Goal: Task Accomplishment & Management: Use online tool/utility

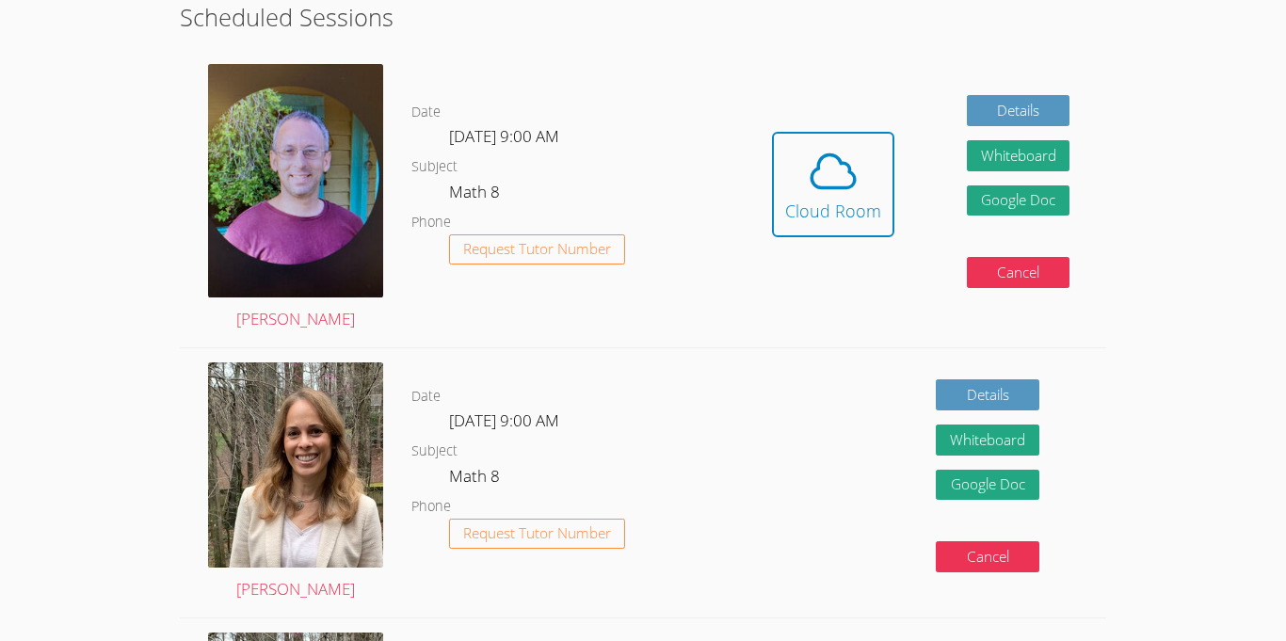
scroll to position [535, 0]
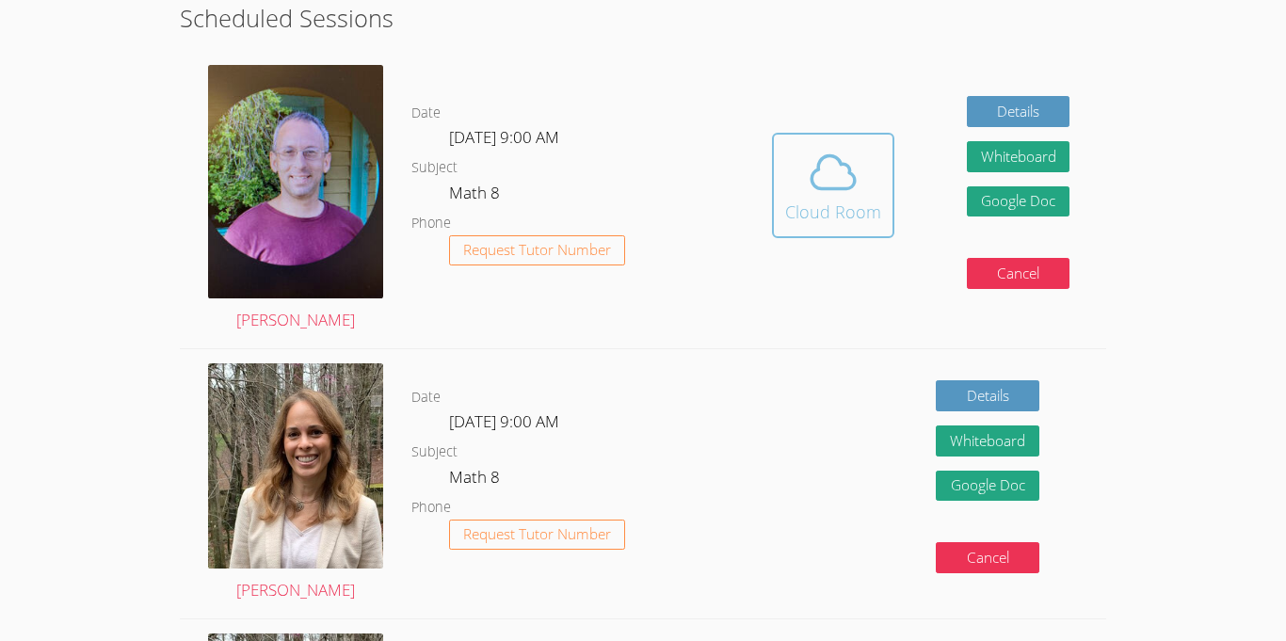
click at [850, 185] on icon at bounding box center [833, 171] width 43 height 33
click at [868, 200] on div "Cloud Room" at bounding box center [833, 212] width 96 height 26
click at [812, 188] on icon at bounding box center [833, 172] width 53 height 53
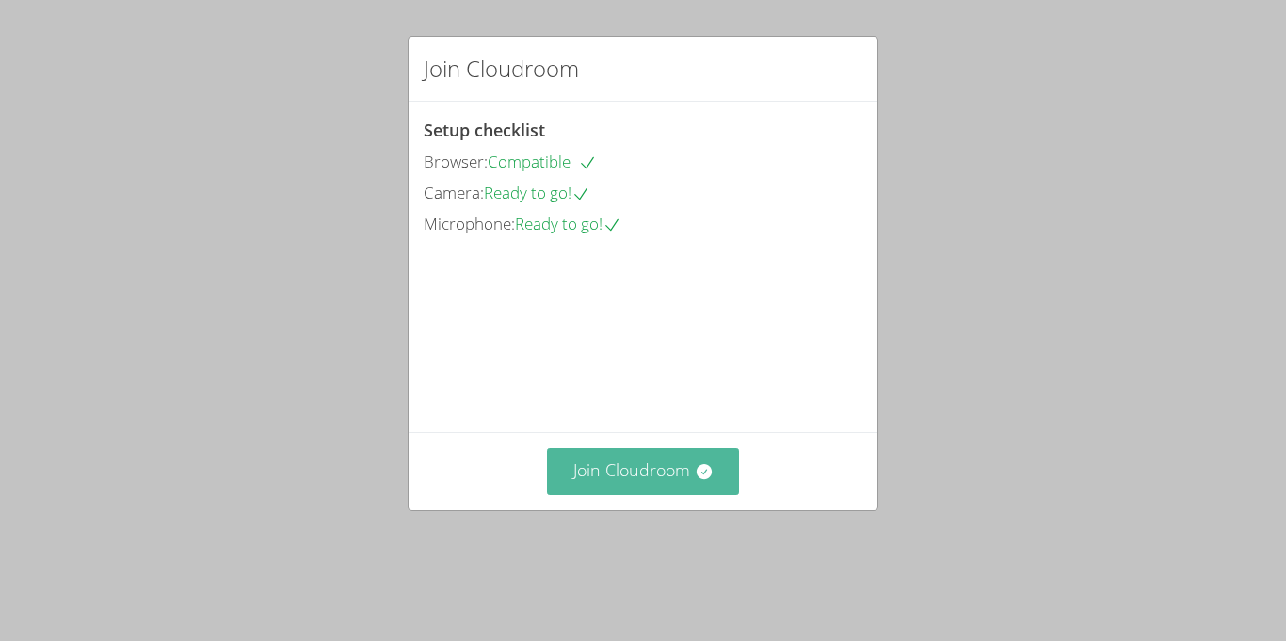
click at [729, 494] on button "Join Cloudroom" at bounding box center [643, 471] width 193 height 46
click at [602, 494] on button "Join Cloudroom" at bounding box center [643, 471] width 193 height 46
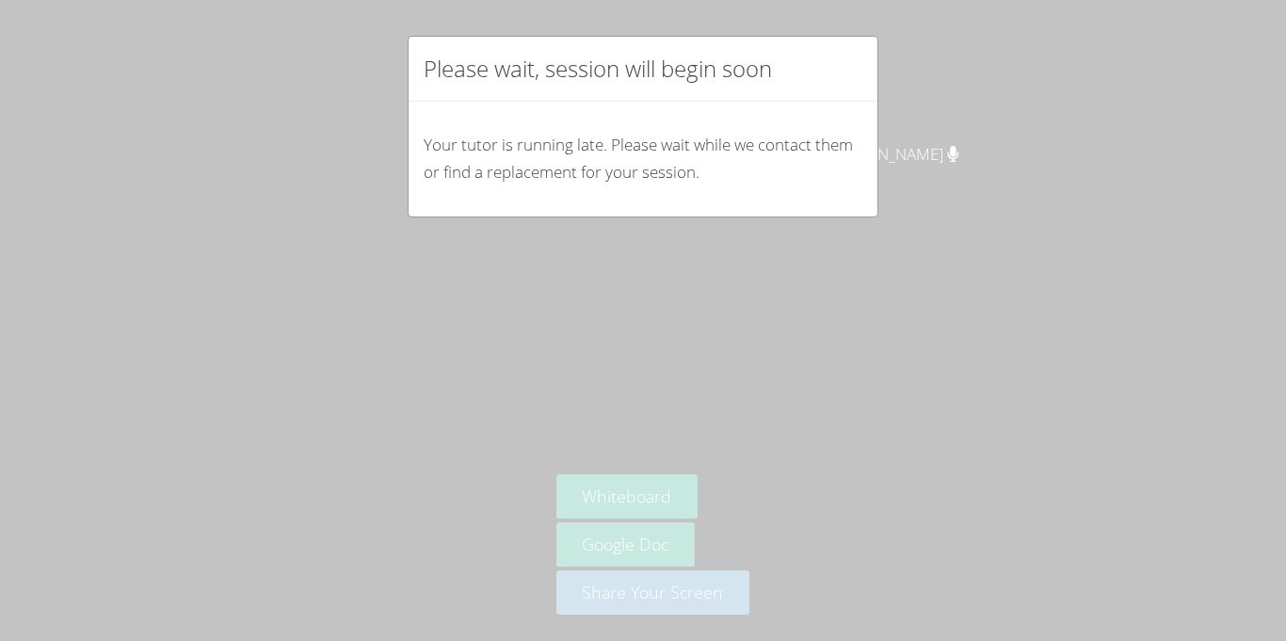
click at [838, 586] on div "Please wait, session will begin soon Your tutor is running late. Please wait wh…" at bounding box center [643, 320] width 1286 height 641
click at [757, 501] on div "Please wait, session will begin soon Your tutor is running late. Please wait wh…" at bounding box center [643, 320] width 1286 height 641
click at [523, 136] on p "Your tutor is running late. Please wait while we contact them or find a replace…" at bounding box center [643, 159] width 439 height 55
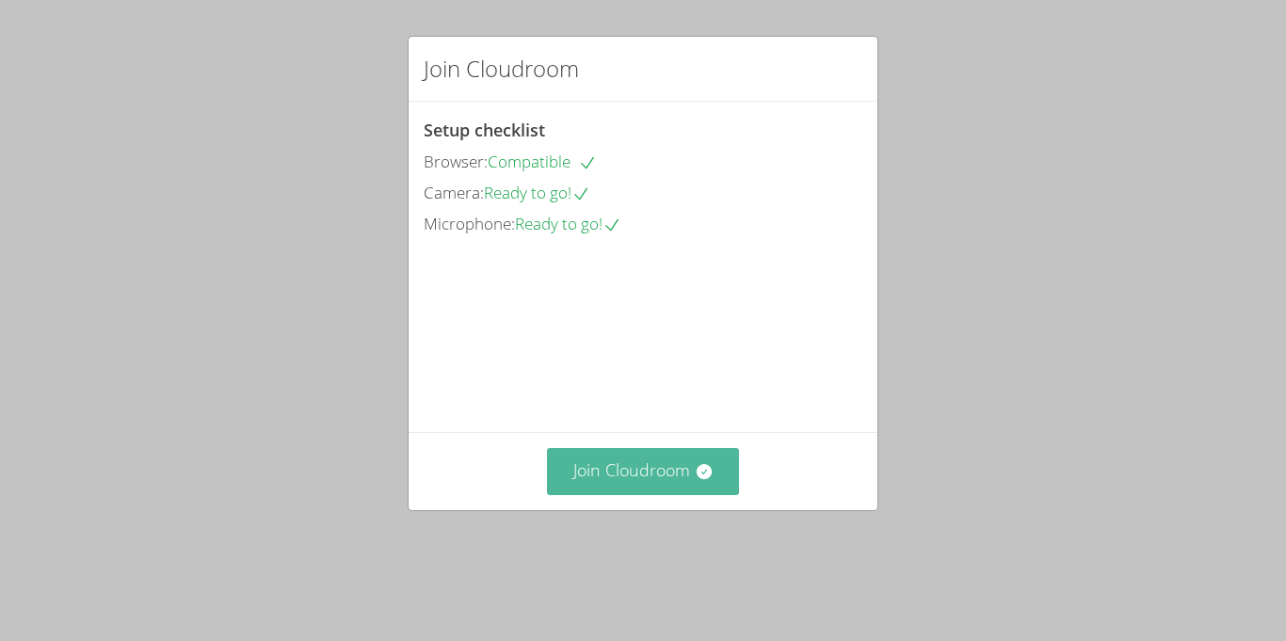
click at [599, 494] on button "Join Cloudroom" at bounding box center [643, 471] width 193 height 46
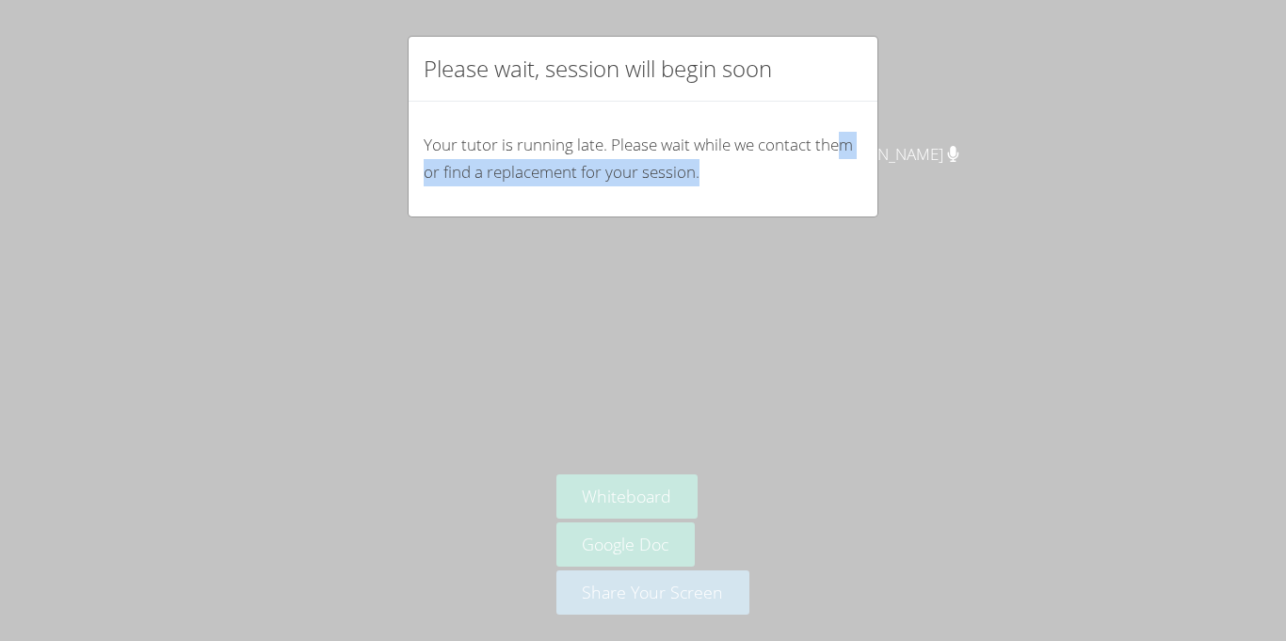
drag, startPoint x: 839, startPoint y: 145, endPoint x: 747, endPoint y: 171, distance: 96.0
click at [747, 171] on p "Your tutor is running late. Please wait while we contact them or find a replace…" at bounding box center [643, 159] width 439 height 55
click at [775, 250] on div "Please wait, session will begin soon Your tutor is running late. Please wait wh…" at bounding box center [643, 320] width 1286 height 641
click at [607, 58] on h2 "Please wait, session will begin soon" at bounding box center [598, 69] width 348 height 34
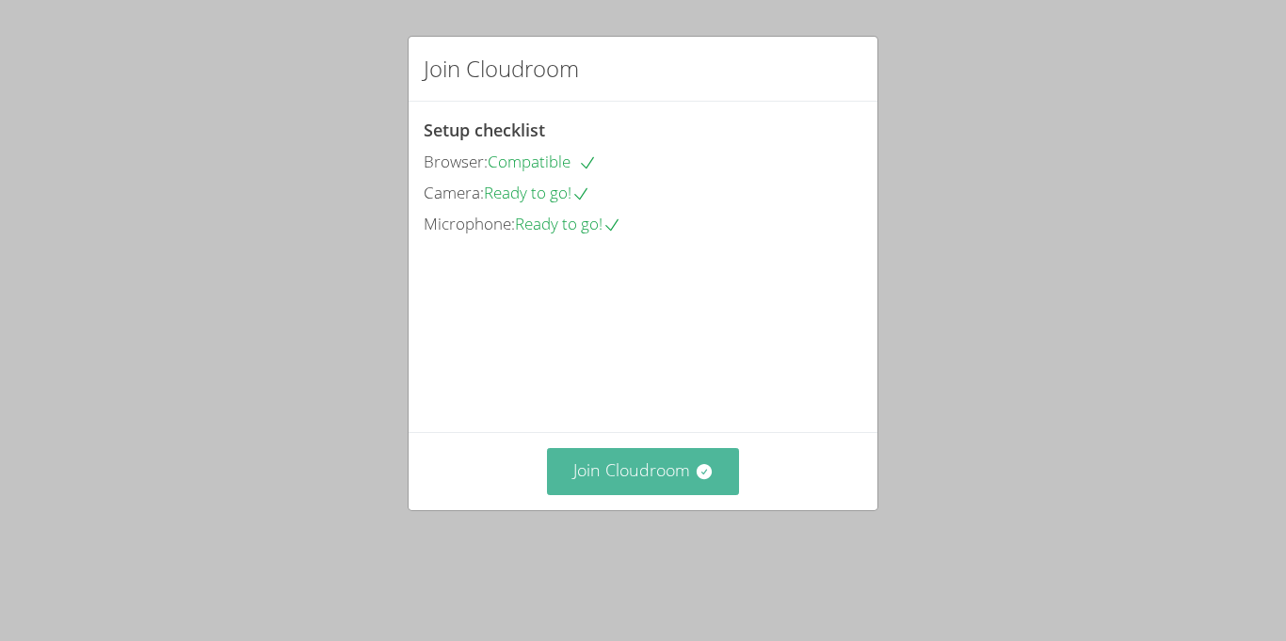
click at [625, 494] on button "Join Cloudroom" at bounding box center [643, 471] width 193 height 46
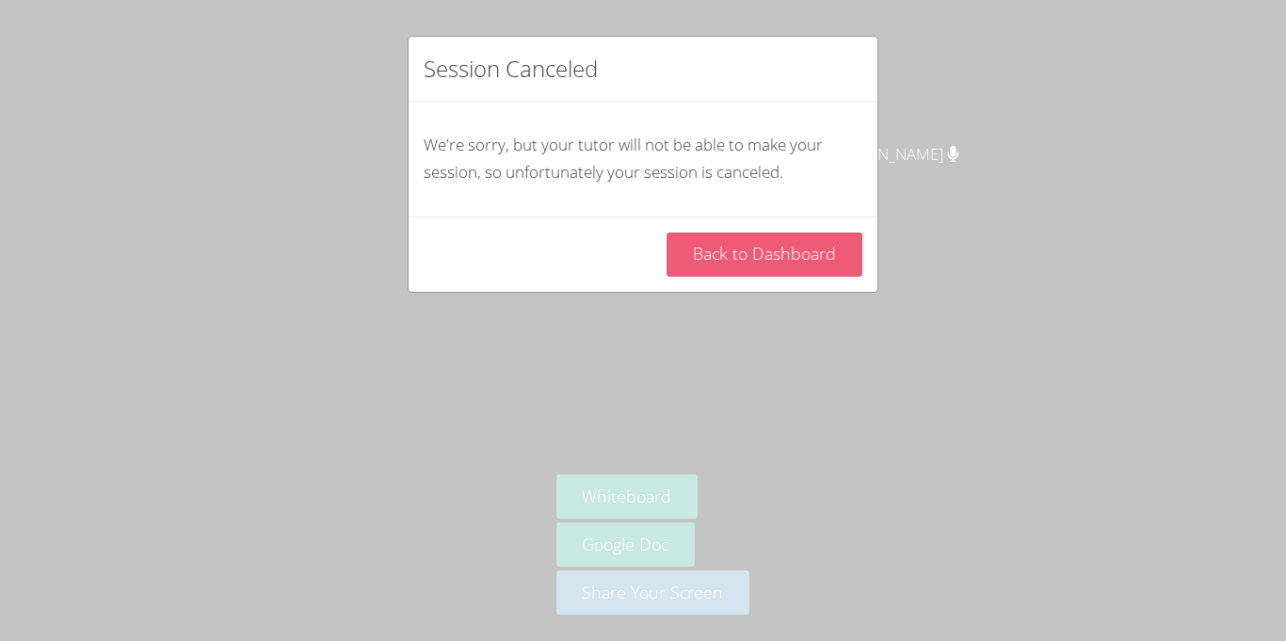
click at [719, 270] on link "Back to Dashboard" at bounding box center [765, 255] width 196 height 44
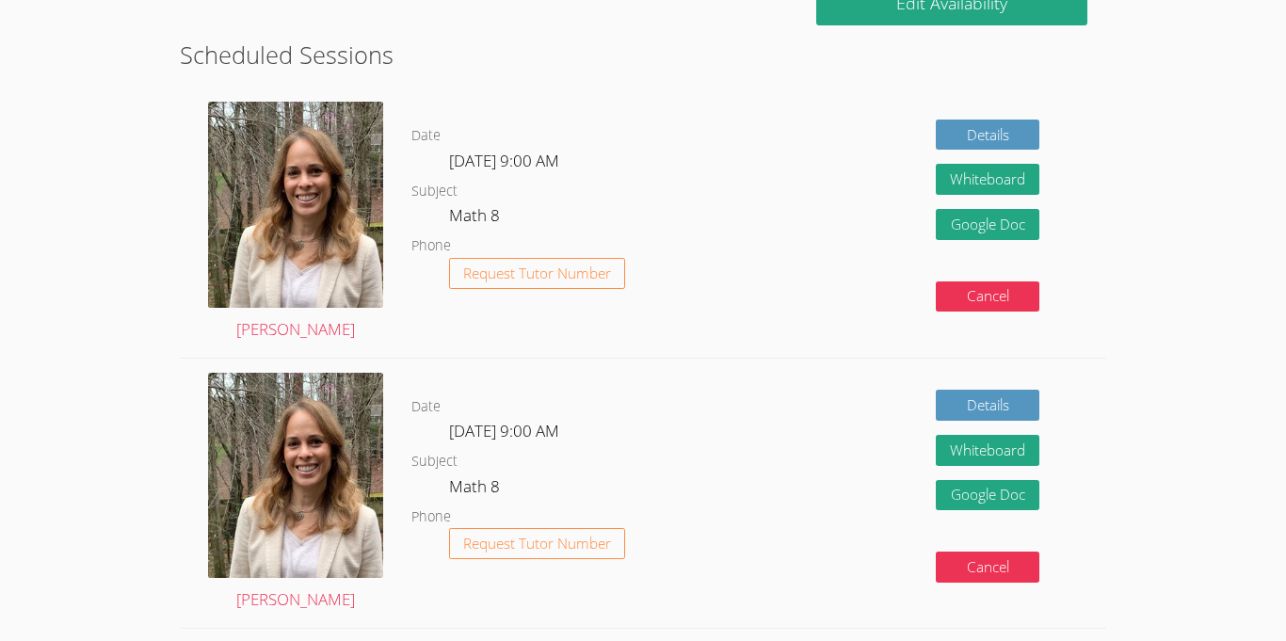
scroll to position [432, 0]
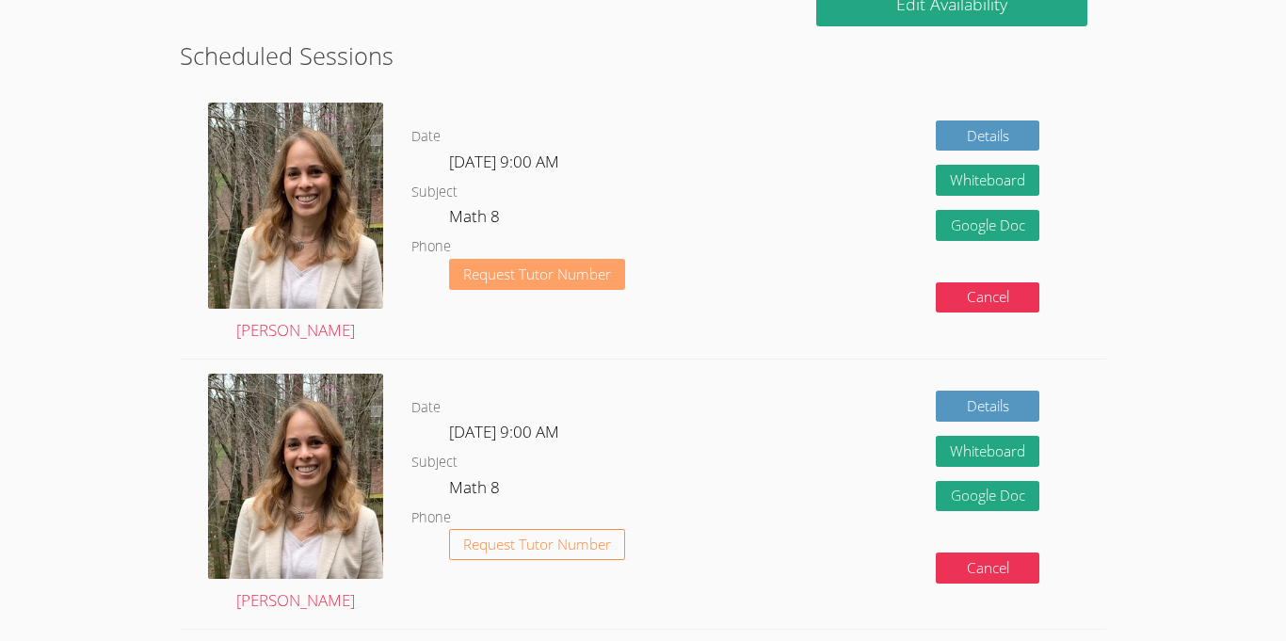
click at [493, 267] on span "Request Tutor Number" at bounding box center [537, 274] width 148 height 14
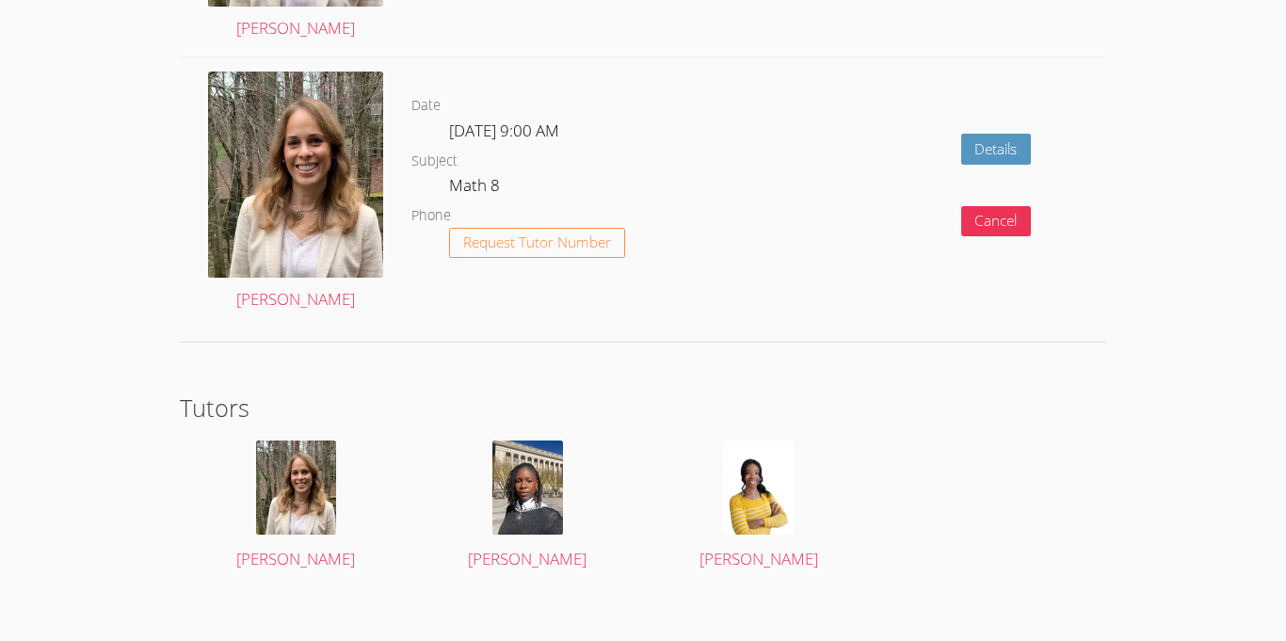
scroll to position [1565, 0]
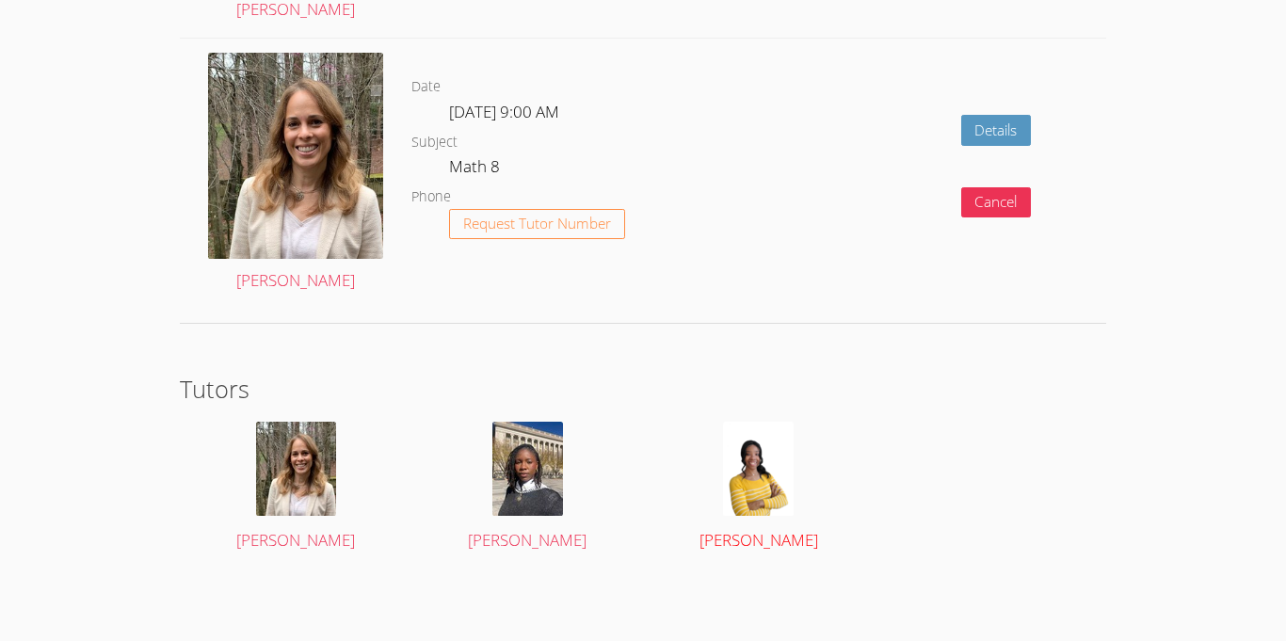
click at [732, 482] on img at bounding box center [758, 469] width 71 height 94
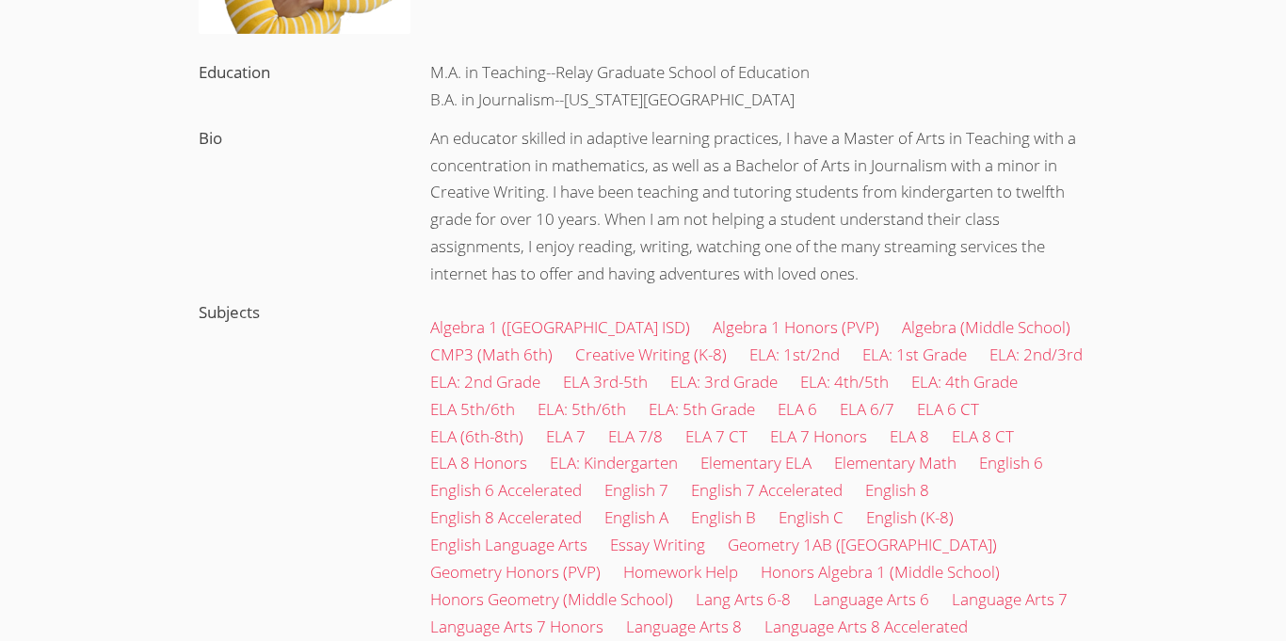
scroll to position [427, 0]
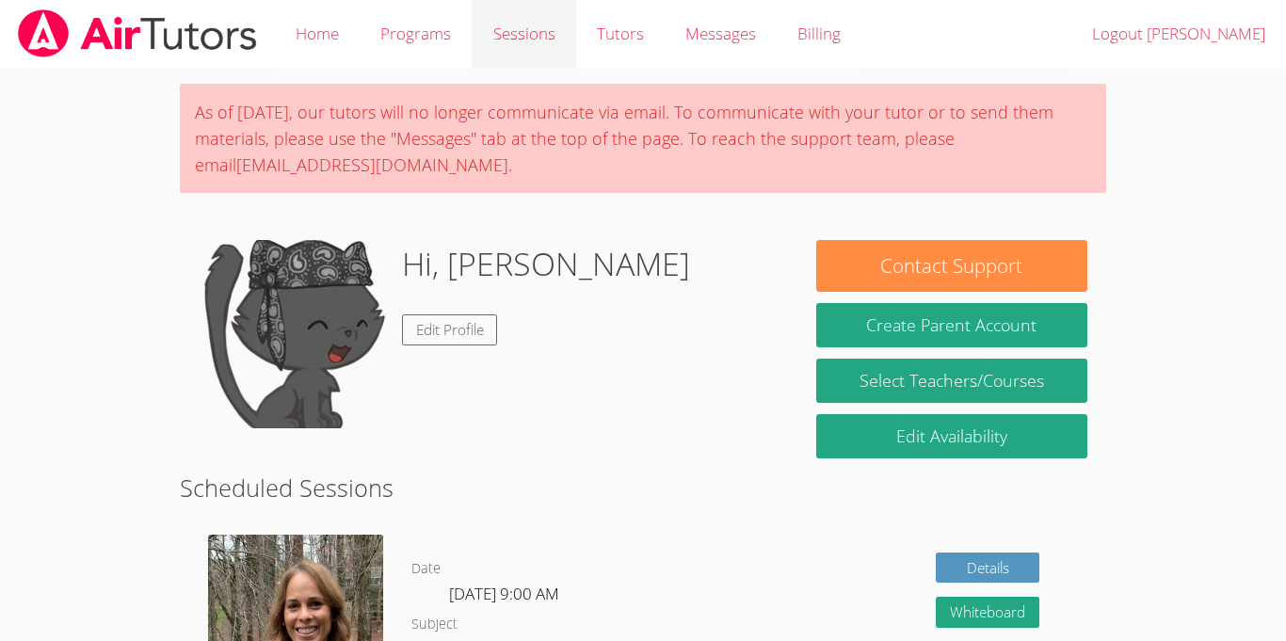
click at [512, 51] on link "Sessions" at bounding box center [524, 34] width 104 height 69
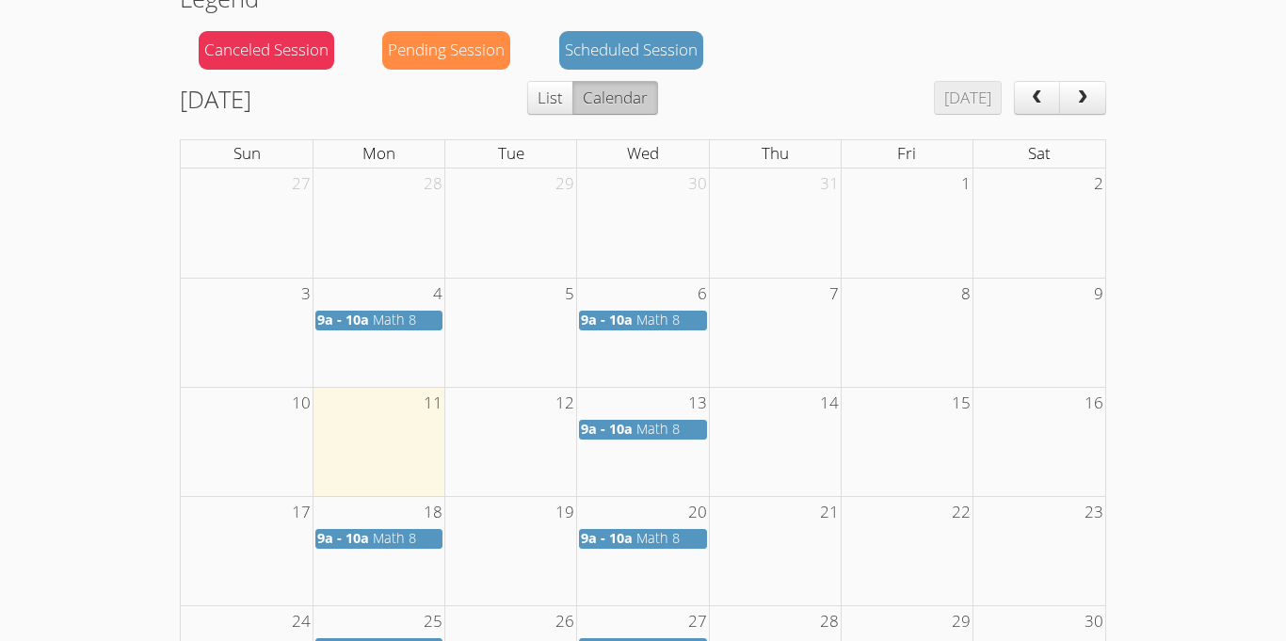
scroll to position [236, 0]
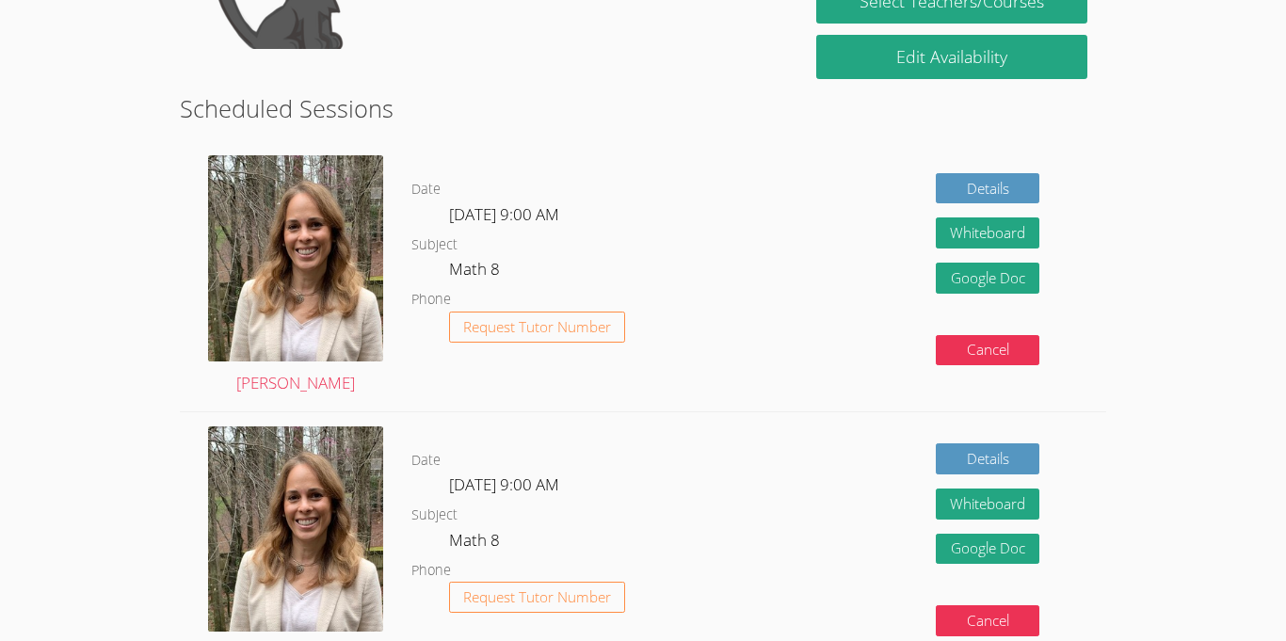
scroll to position [363, 0]
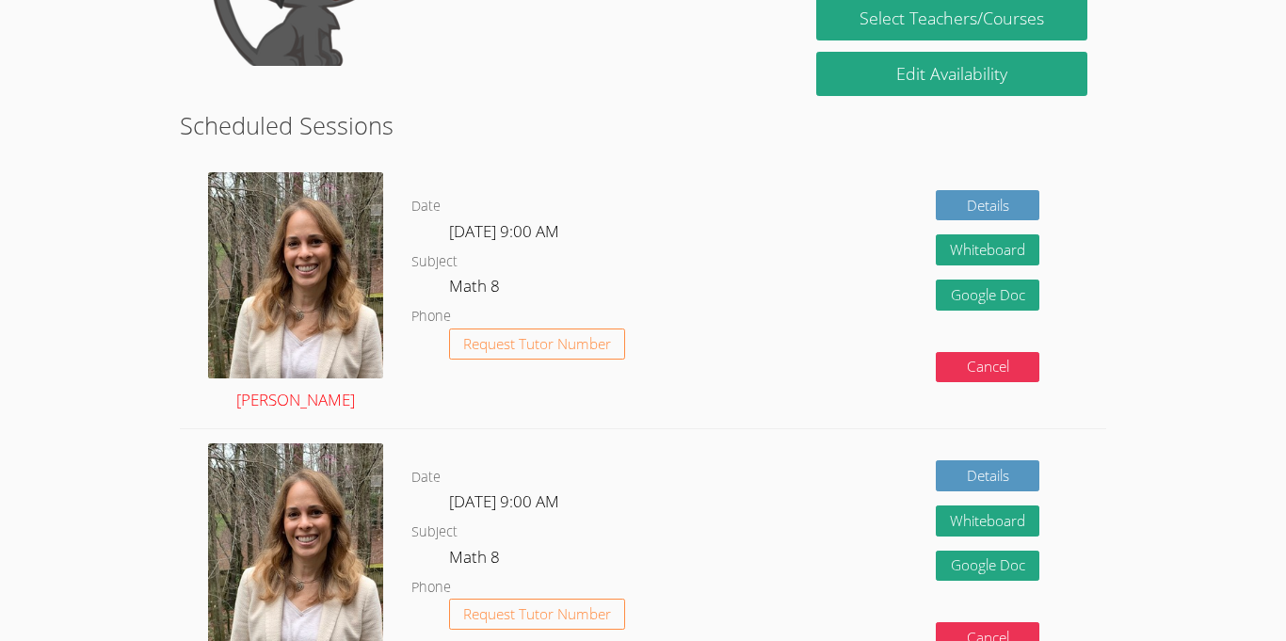
click at [345, 248] on img at bounding box center [295, 275] width 175 height 206
click at [340, 248] on img at bounding box center [295, 275] width 175 height 206
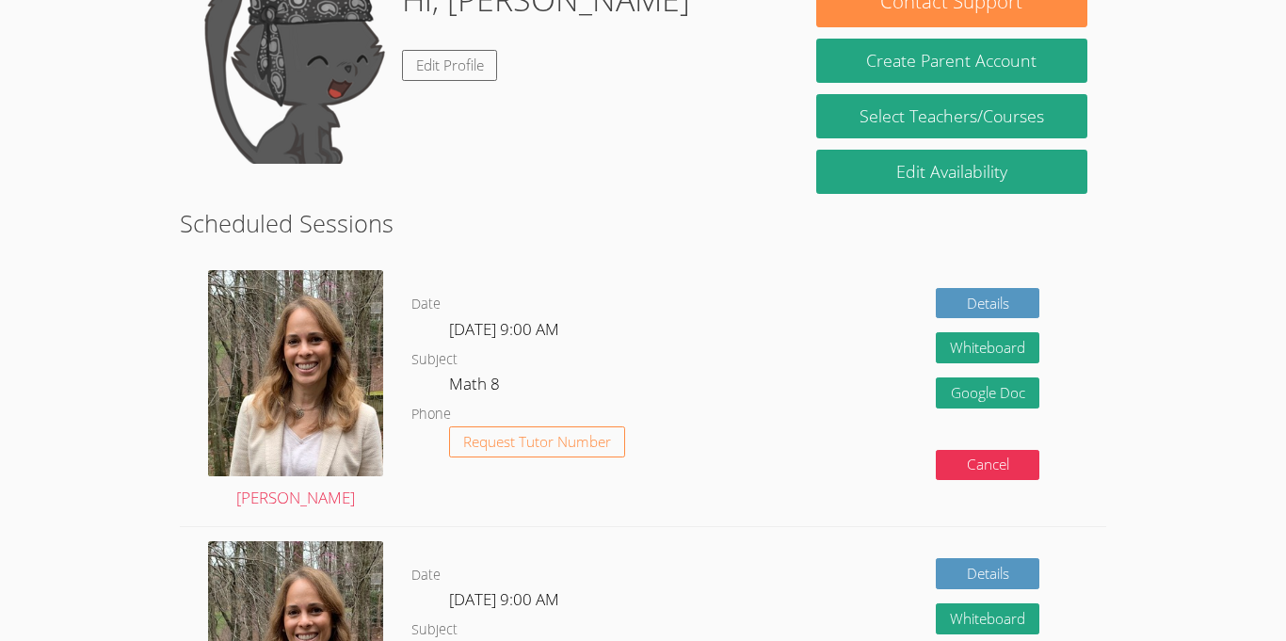
scroll to position [266, 0]
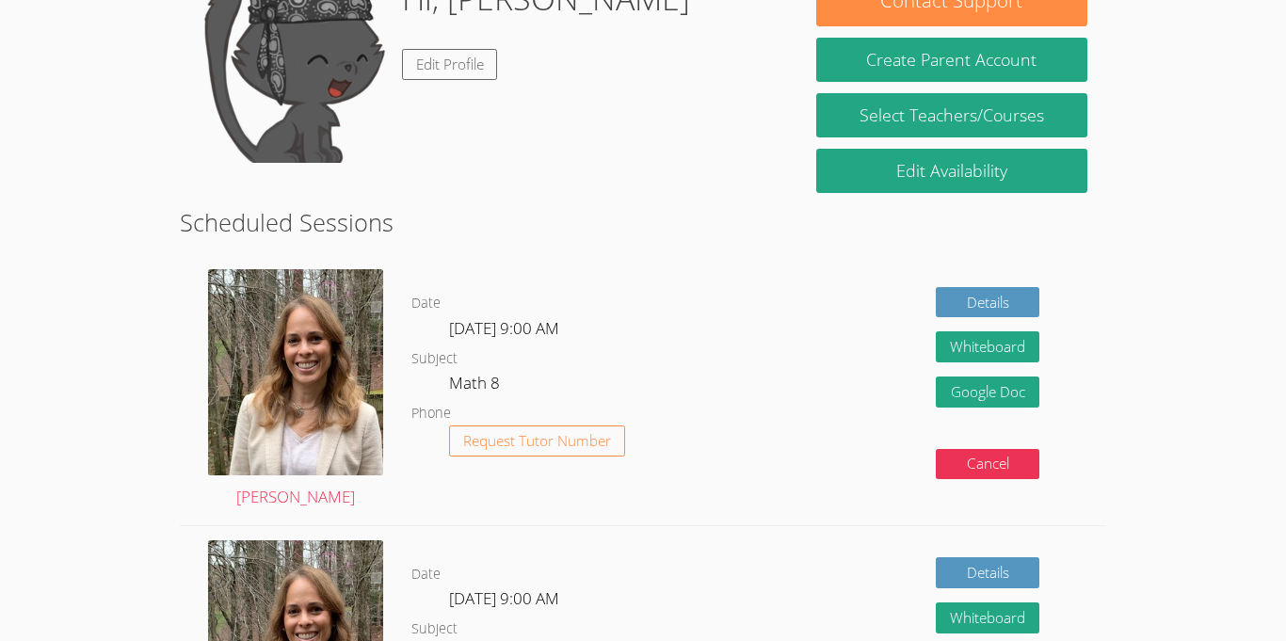
click at [559, 320] on span "Wed Aug 13, 9:00 AM" at bounding box center [504, 328] width 110 height 22
drag, startPoint x: 600, startPoint y: 326, endPoint x: 364, endPoint y: 382, distance: 242.1
click at [364, 382] on div "Sandra Davis Date Wed Aug 13, 9:00 AM Subject Math 8 Phone Request Tutor Number…" at bounding box center [643, 390] width 927 height 270
click at [672, 218] on h2 "Scheduled Sessions" at bounding box center [643, 222] width 927 height 36
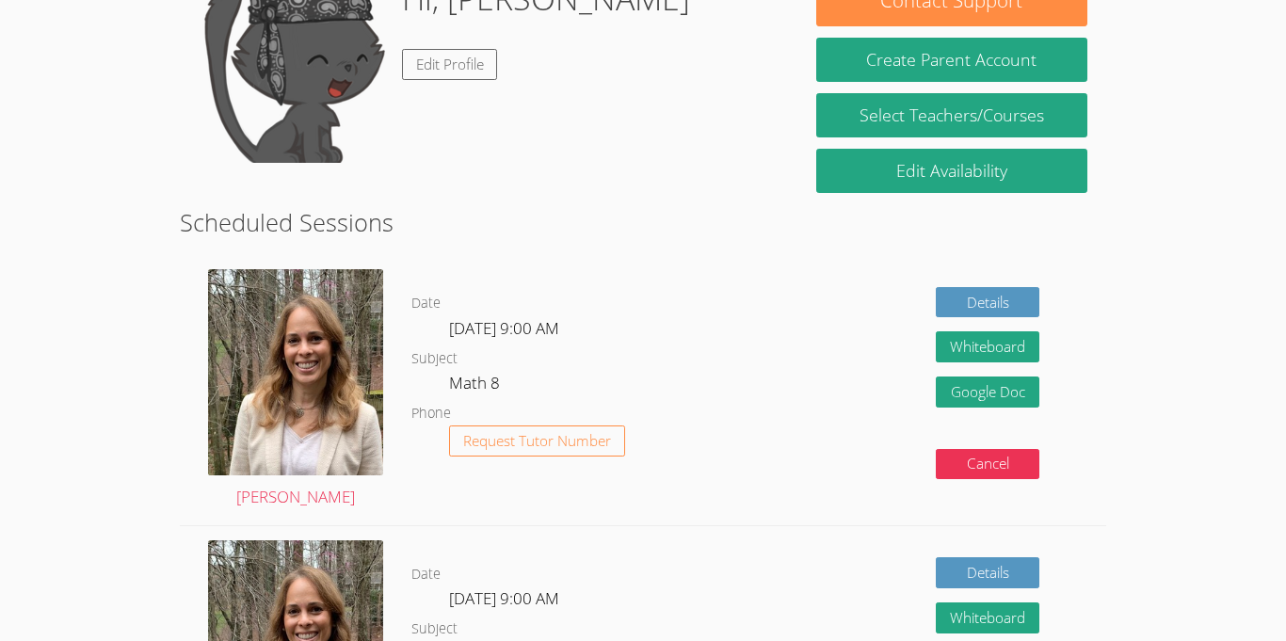
drag, startPoint x: 613, startPoint y: 318, endPoint x: 416, endPoint y: 332, distance: 197.3
click at [416, 332] on dl "Date Wed Aug 13, 9:00 AM Subject Math 8 Phone Request Tutor Number" at bounding box center [574, 390] width 324 height 196
drag, startPoint x: 417, startPoint y: 332, endPoint x: 629, endPoint y: 347, distance: 212.4
click at [629, 347] on dl "Date Wed Aug 13, 9:00 AM Subject Math 8 Phone Request Tutor Number" at bounding box center [574, 390] width 324 height 196
drag, startPoint x: 604, startPoint y: 323, endPoint x: 355, endPoint y: 316, distance: 248.7
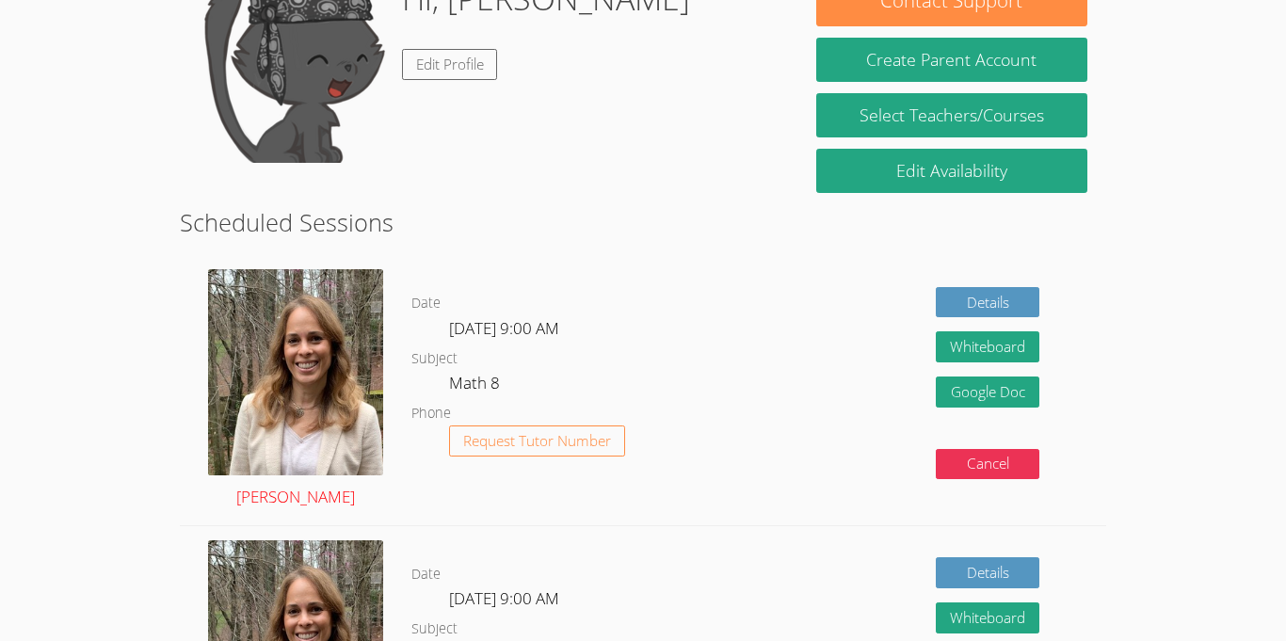
click at [355, 316] on div "Sandra Davis Date Wed Aug 13, 9:00 AM Subject Math 8 Phone Request Tutor Number…" at bounding box center [643, 390] width 927 height 270
click at [513, 78] on div "Hi, Jean Dawensky Edit Profile" at bounding box center [546, 69] width 288 height 188
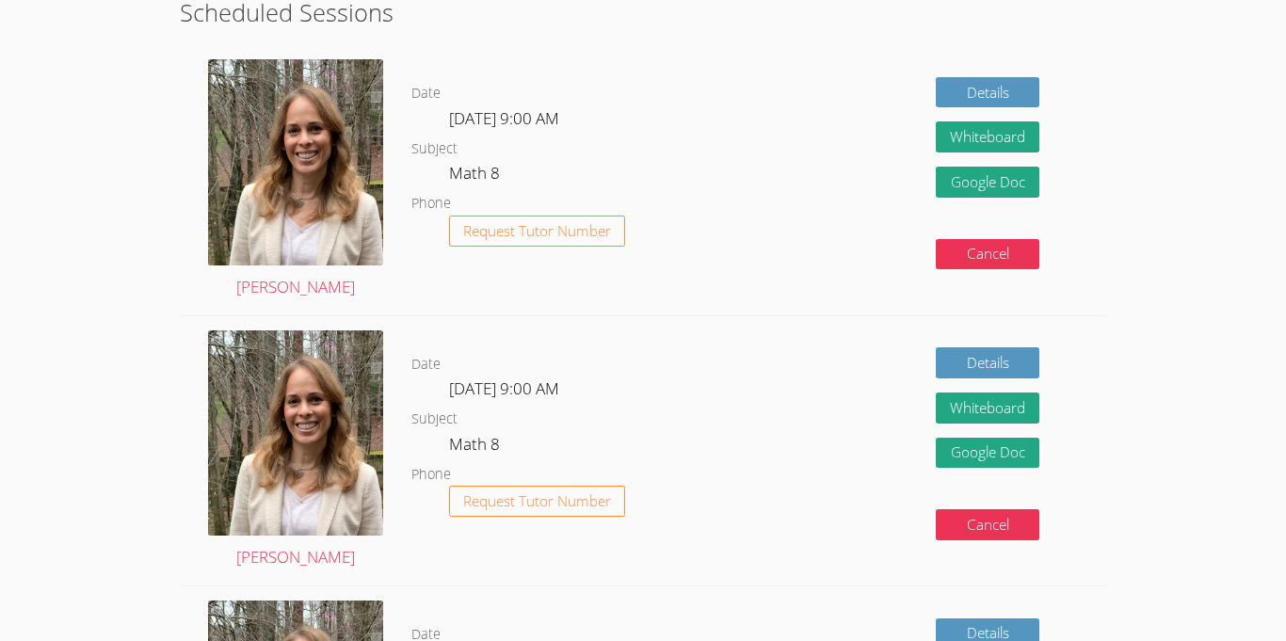
scroll to position [0, 0]
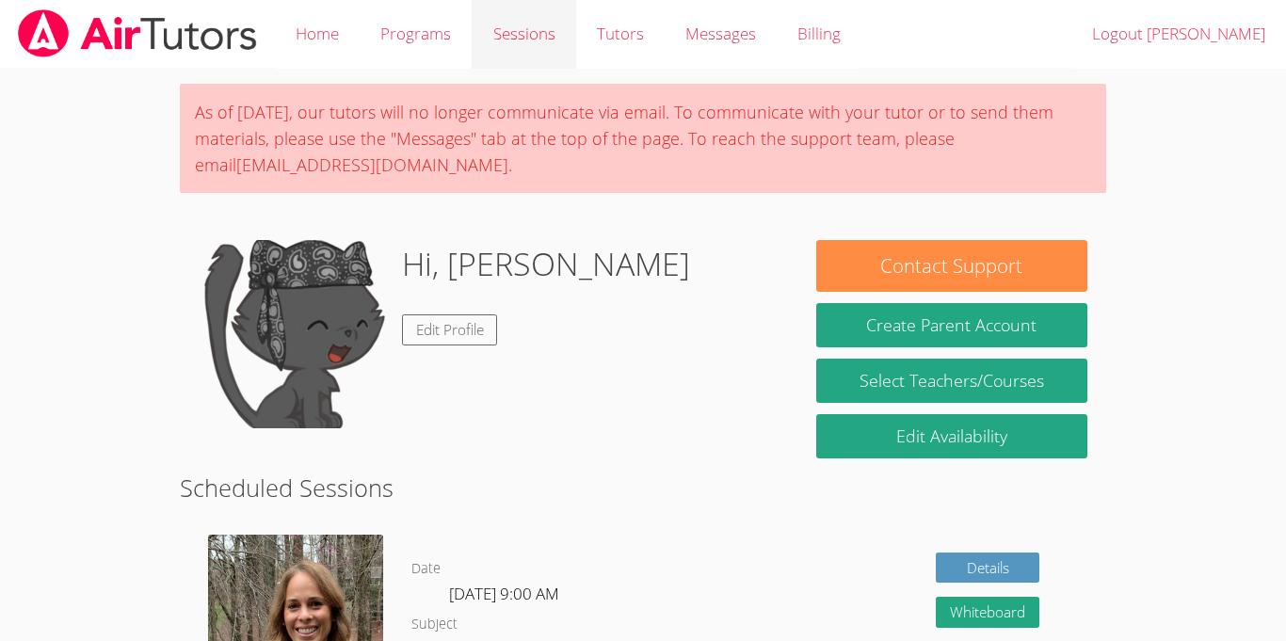
click at [509, 33] on link "Sessions" at bounding box center [524, 34] width 104 height 69
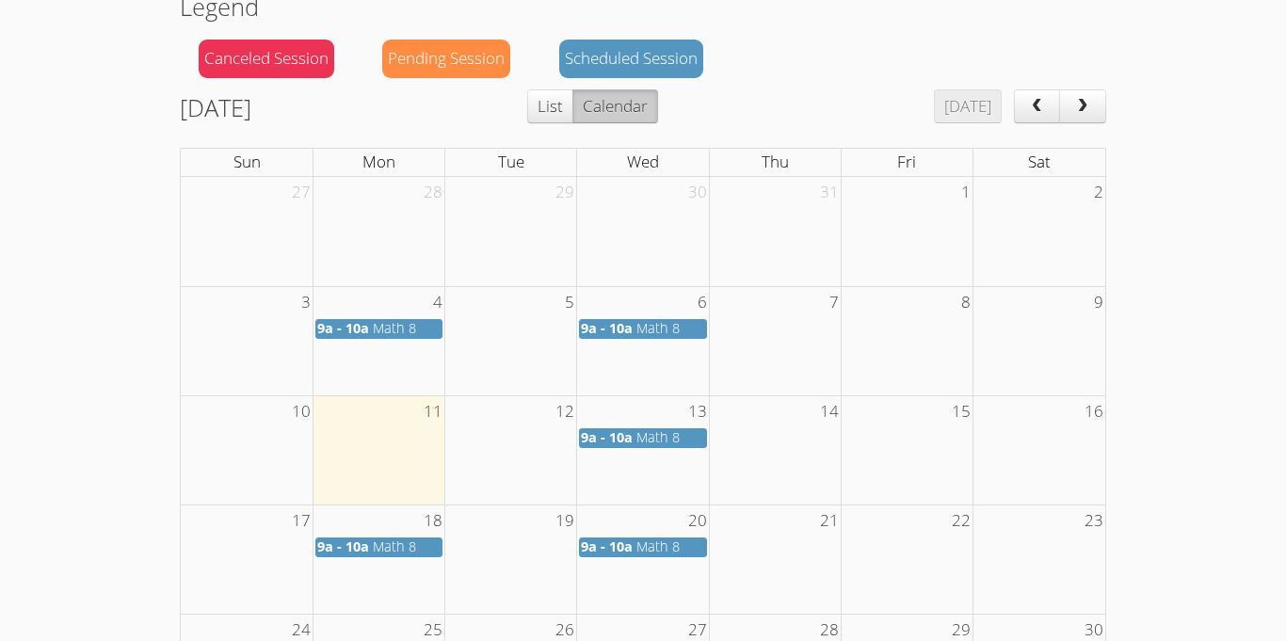
scroll to position [422, 0]
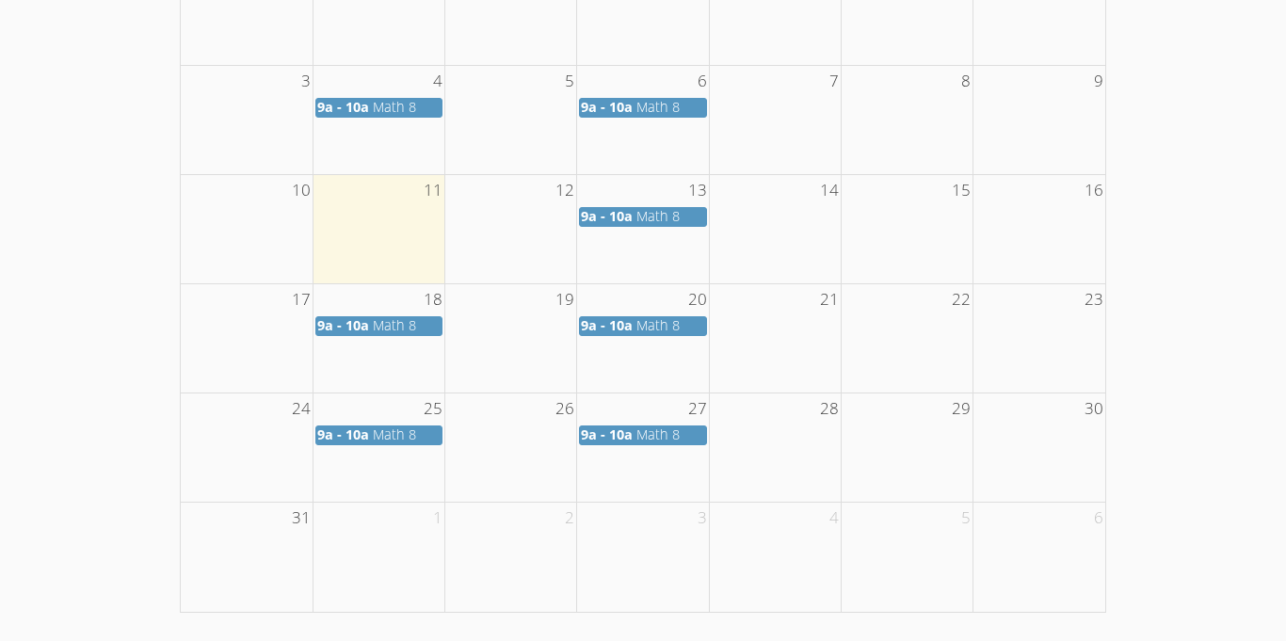
click at [639, 446] on div "24 25 26 27 28 29 30 9a - 10a Math 8 9a - 10a Math 8" at bounding box center [643, 421] width 925 height 56
click at [637, 435] on span "Math 8" at bounding box center [658, 435] width 43 height 18
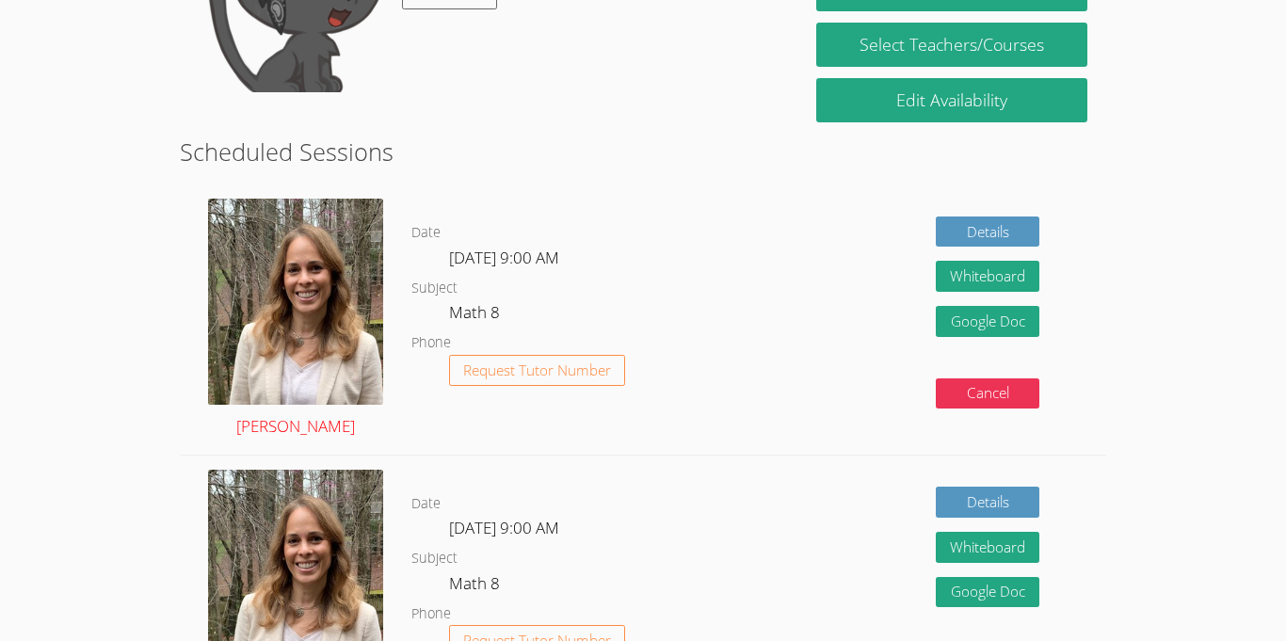
scroll to position [340, 0]
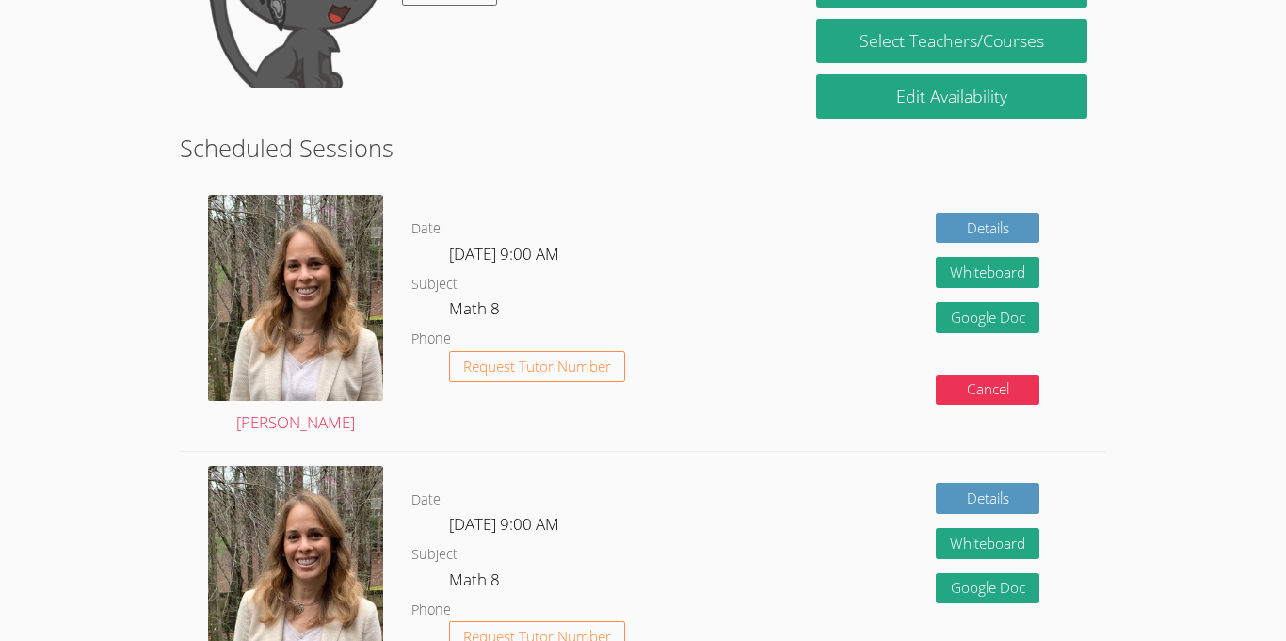
click at [795, 325] on div "Details Whiteboard Hidden Google Doc Cancel" at bounding box center [920, 315] width 370 height 269
click at [960, 313] on link "Google Doc" at bounding box center [988, 317] width 104 height 31
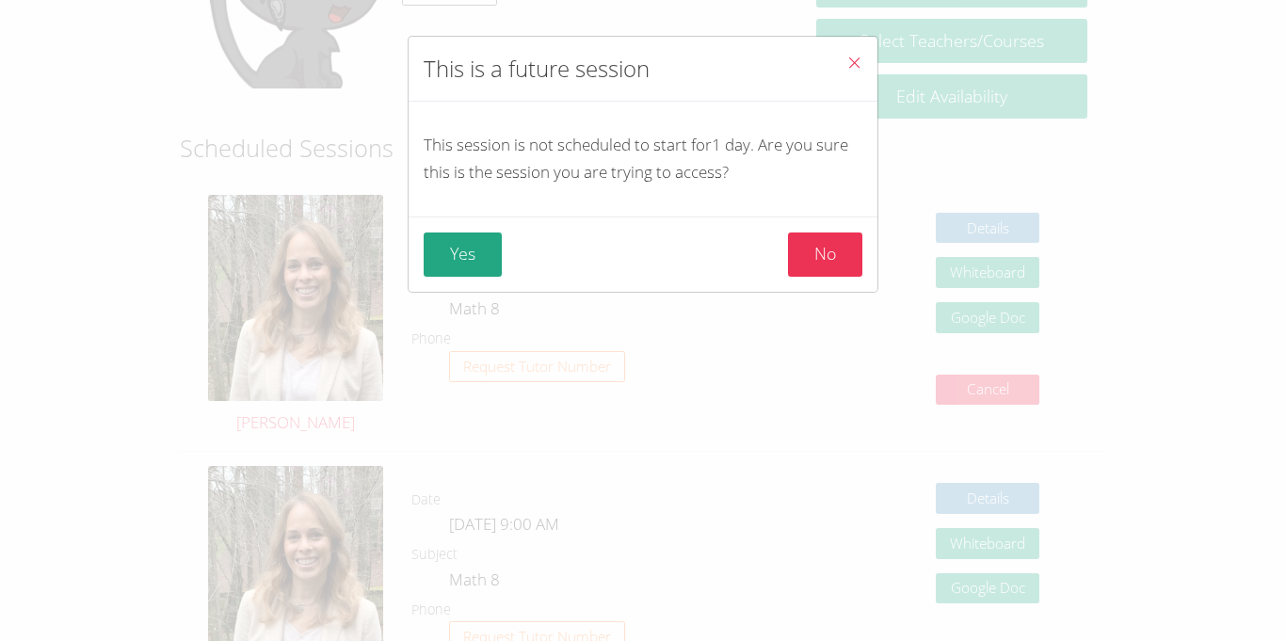
click at [864, 69] on button "Close" at bounding box center [855, 65] width 46 height 57
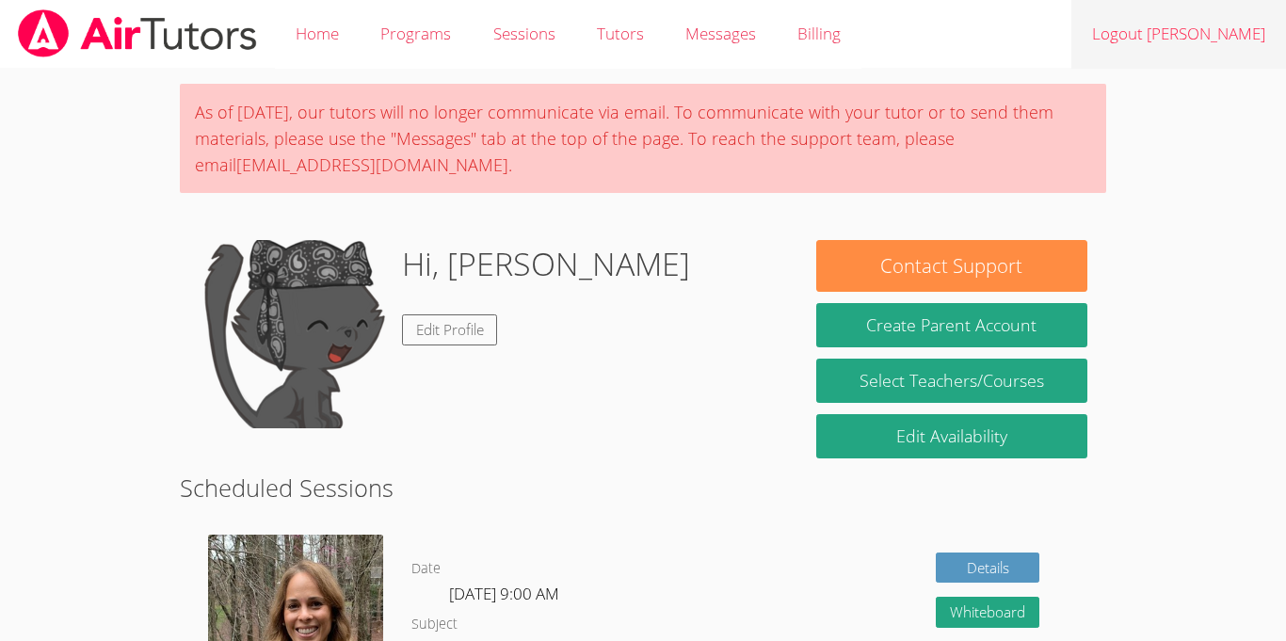
click at [1232, 40] on link "Logout [PERSON_NAME]" at bounding box center [1179, 34] width 215 height 69
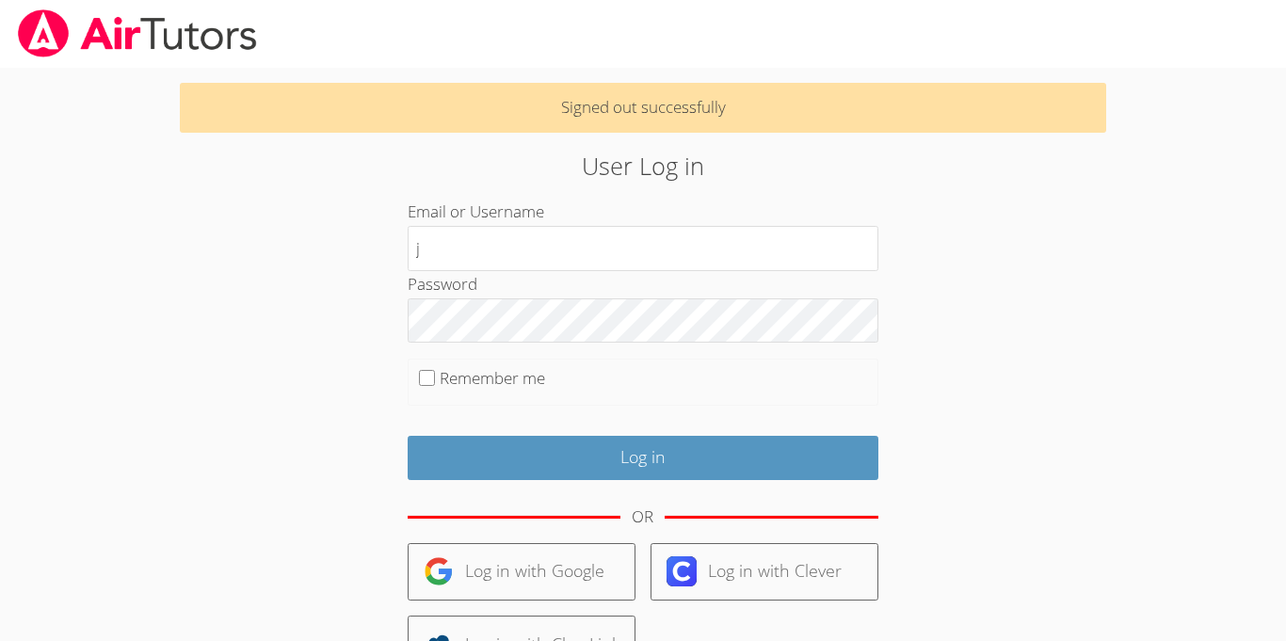
type input "jeandt"
click at [513, 345] on form "Email or Username jeandt Password Remember me Log in OR Log in with Google Log …" at bounding box center [643, 498] width 471 height 598
click at [433, 379] on input "Remember me" at bounding box center [427, 378] width 16 height 16
checkbox input "true"
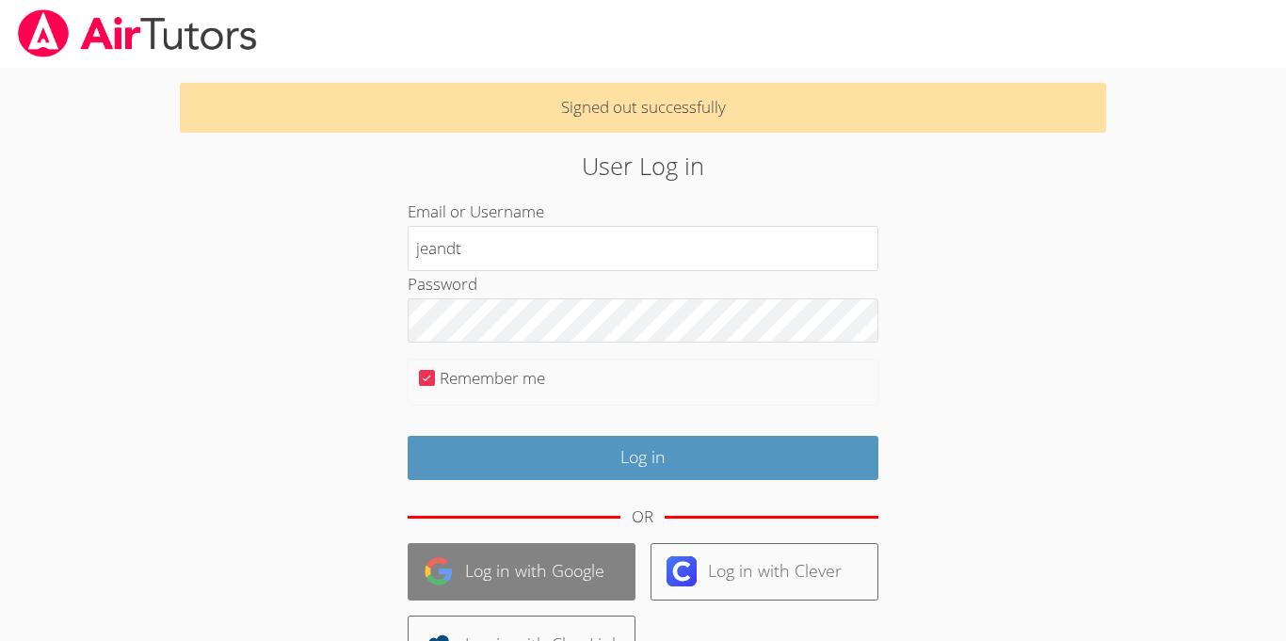
click at [460, 563] on link "Log in with Google" at bounding box center [522, 571] width 228 height 57
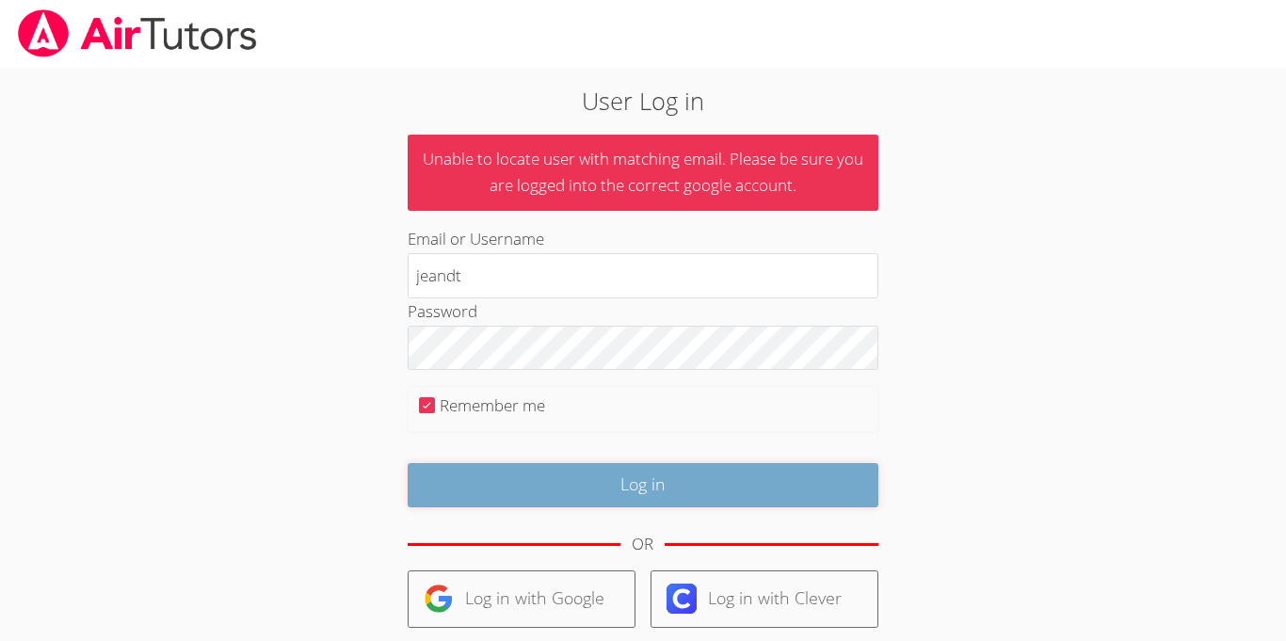
click at [516, 468] on input "Log in" at bounding box center [643, 485] width 471 height 44
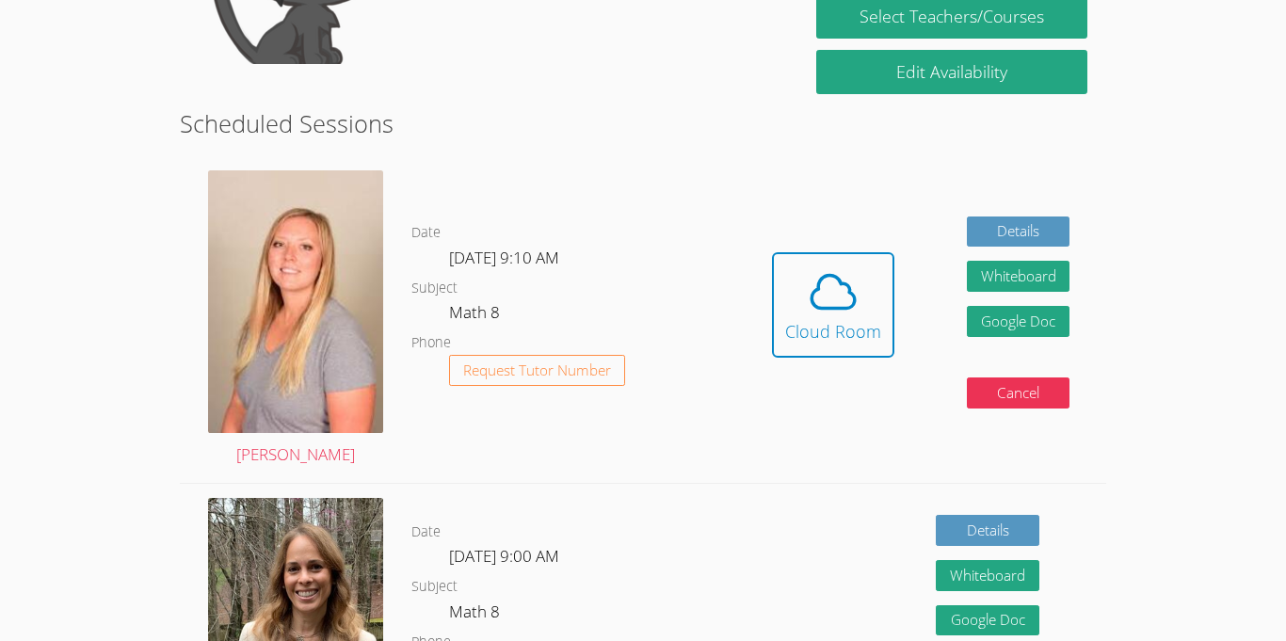
scroll to position [434, 0]
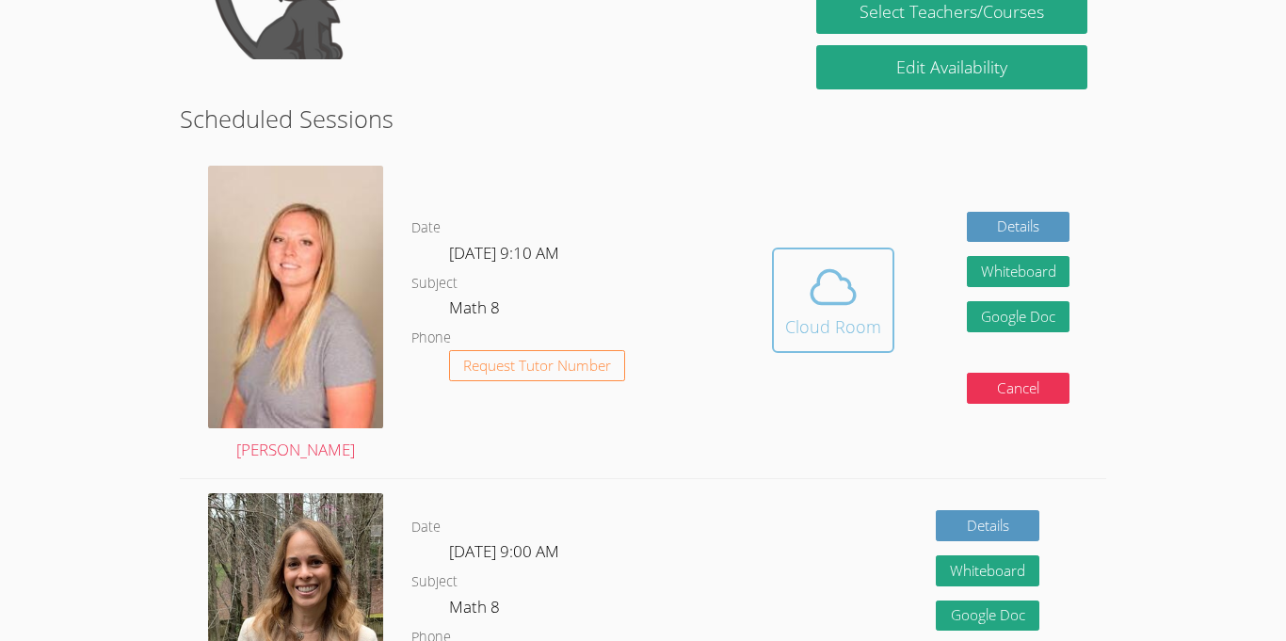
click at [853, 275] on icon at bounding box center [833, 287] width 53 height 53
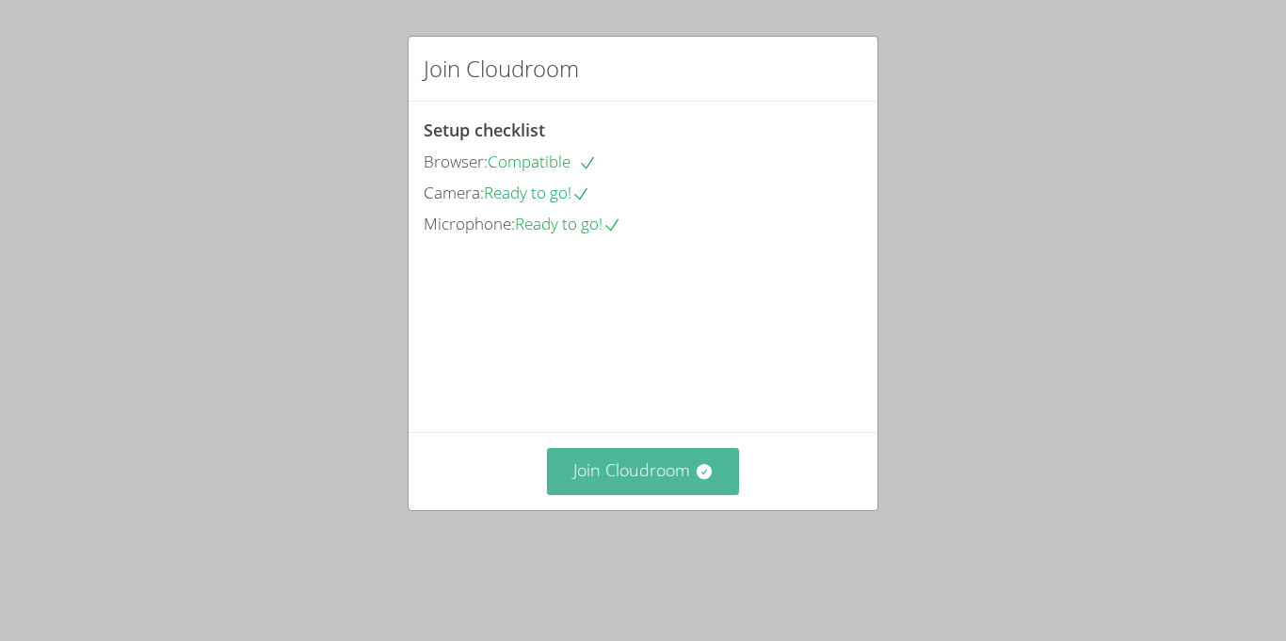
click at [713, 494] on button "Join Cloudroom" at bounding box center [643, 471] width 193 height 46
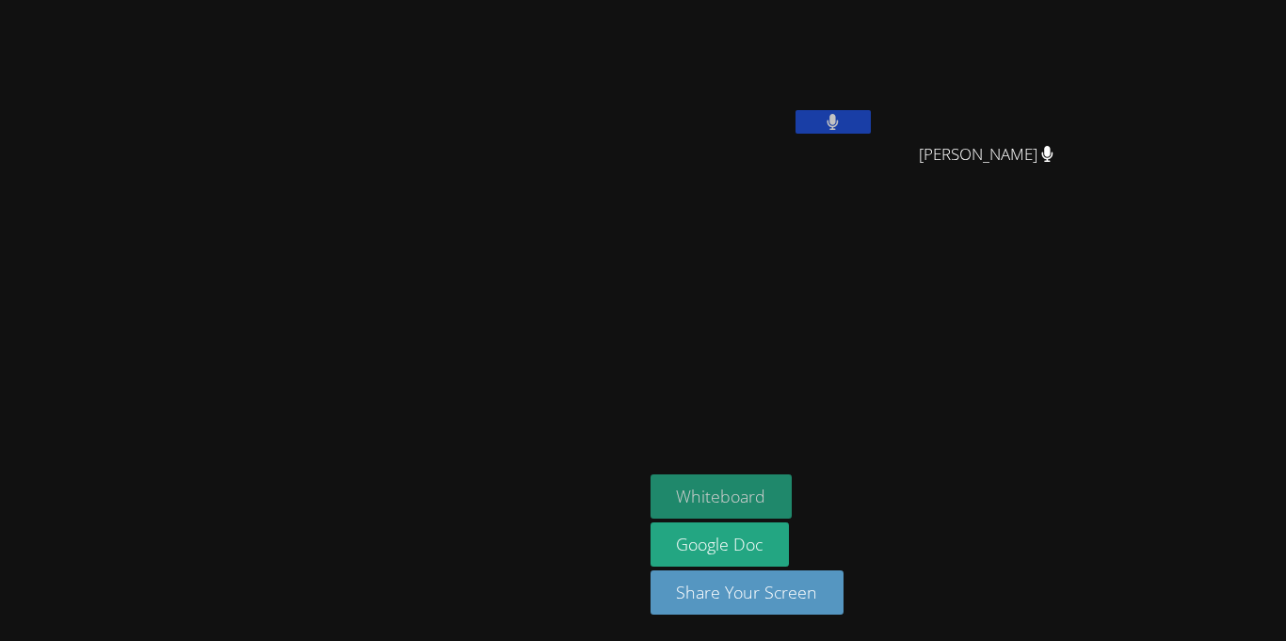
click at [793, 490] on button "Whiteboard" at bounding box center [722, 497] width 142 height 44
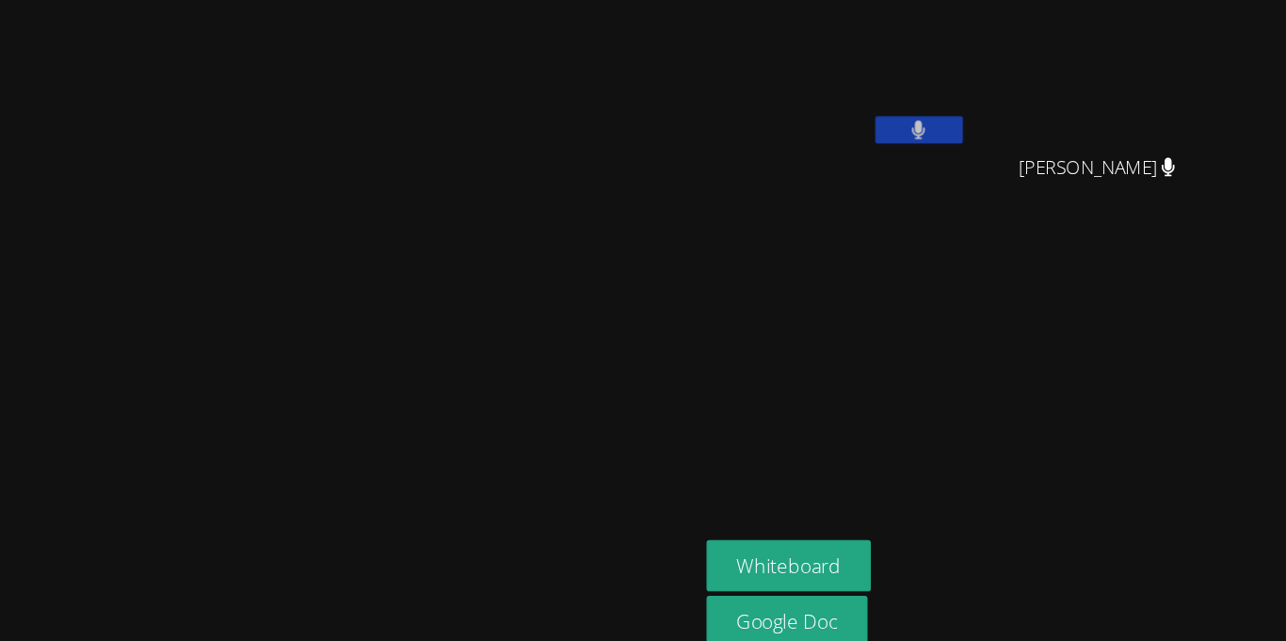
click at [252, 271] on video at bounding box center [321, 282] width 283 height 353
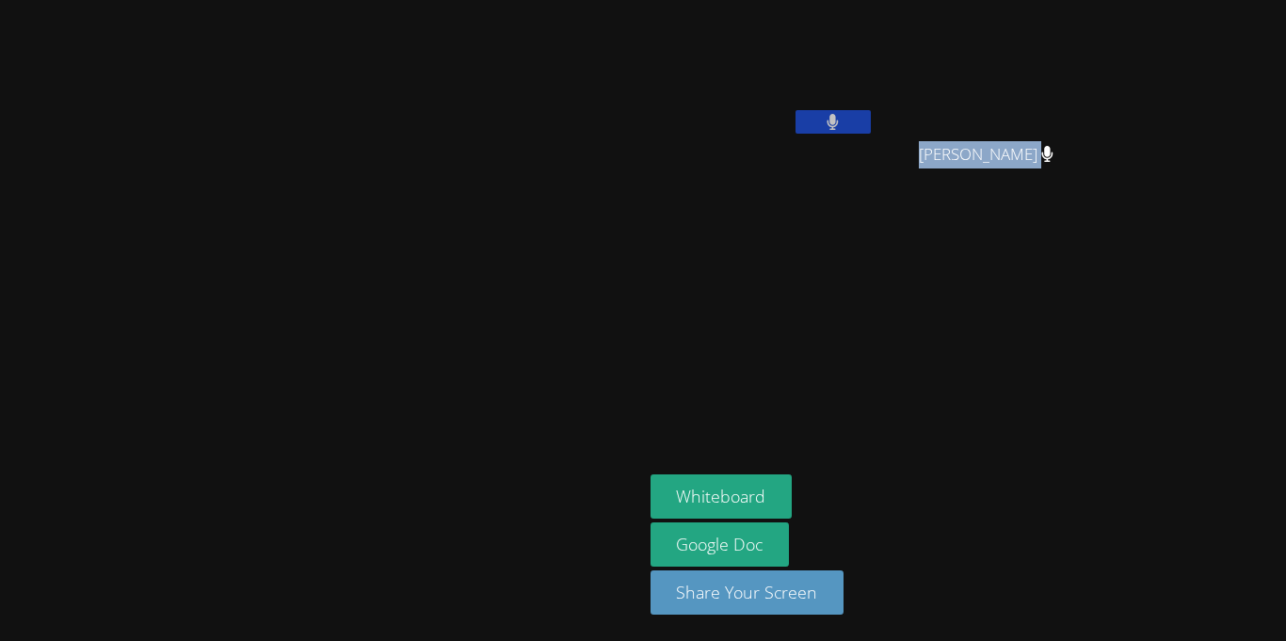
drag, startPoint x: 1244, startPoint y: 156, endPoint x: 1043, endPoint y: 170, distance: 201.1
click at [1043, 170] on div "Jean Dawensky Tuny Christopher Stevens Christopher Stevens" at bounding box center [879, 109] width 456 height 202
copy div "Jean Dawensky Tuny Christopher Stevens Christopher Stevens"
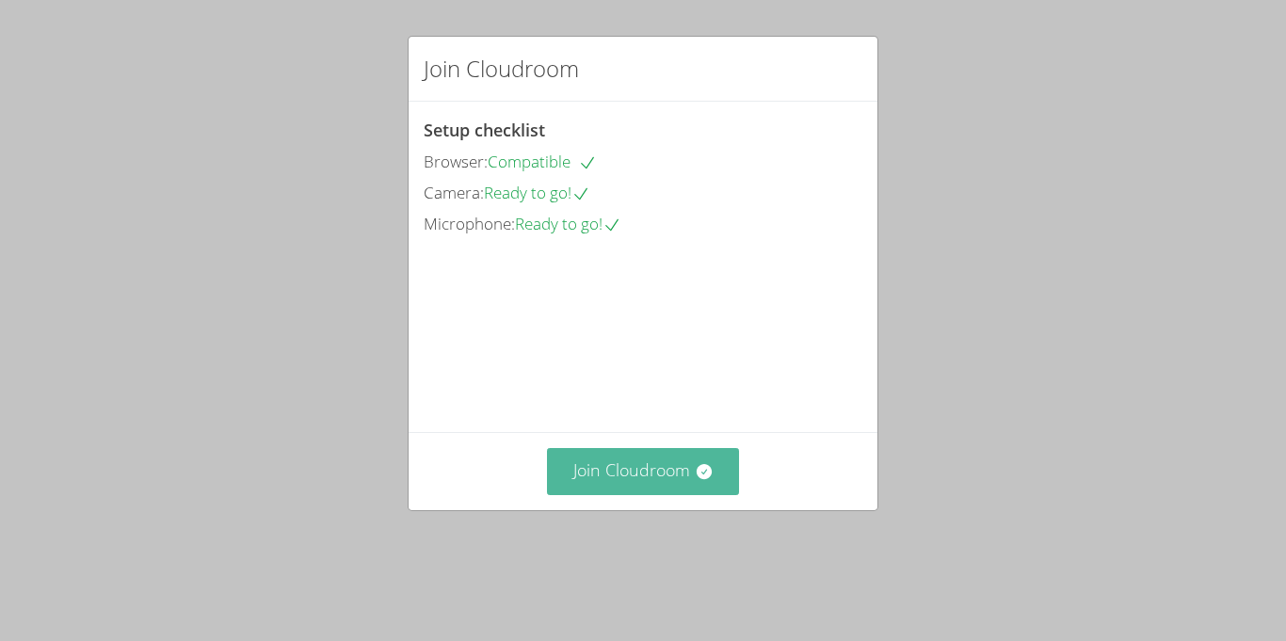
click at [585, 494] on button "Join Cloudroom" at bounding box center [643, 471] width 193 height 46
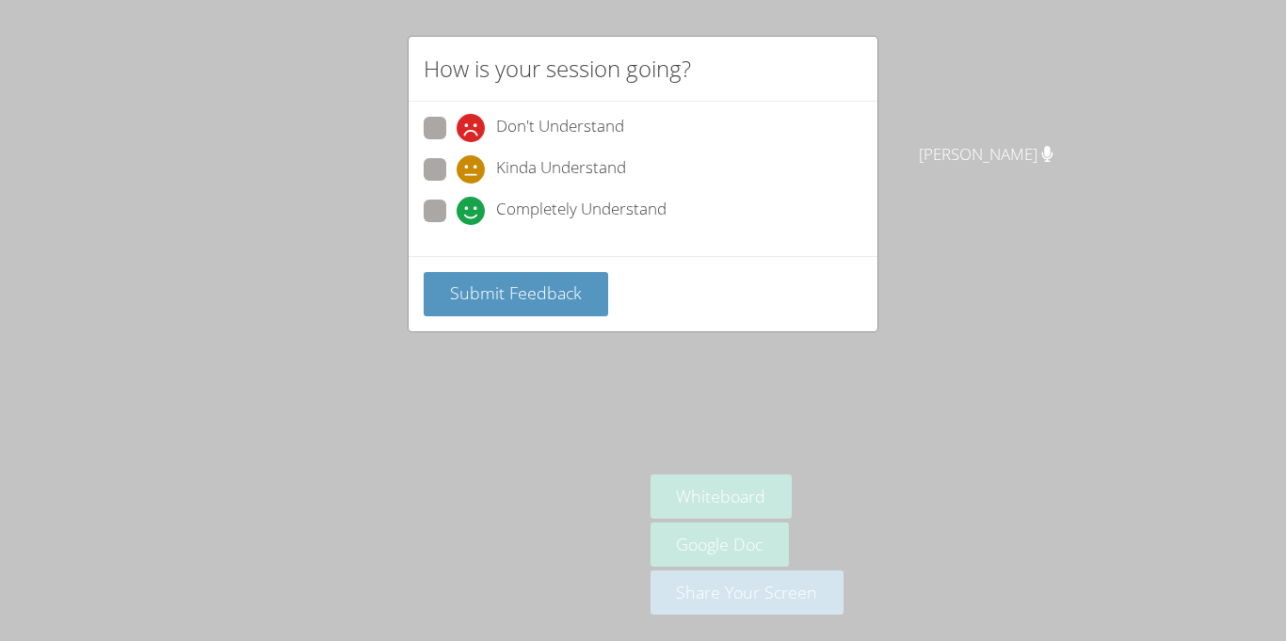
click at [457, 184] on span at bounding box center [457, 184] width 0 height 0
click at [457, 168] on input "Kinda Understand" at bounding box center [465, 166] width 16 height 16
radio input "true"
click at [497, 289] on span "Submit Feedback" at bounding box center [516, 293] width 132 height 23
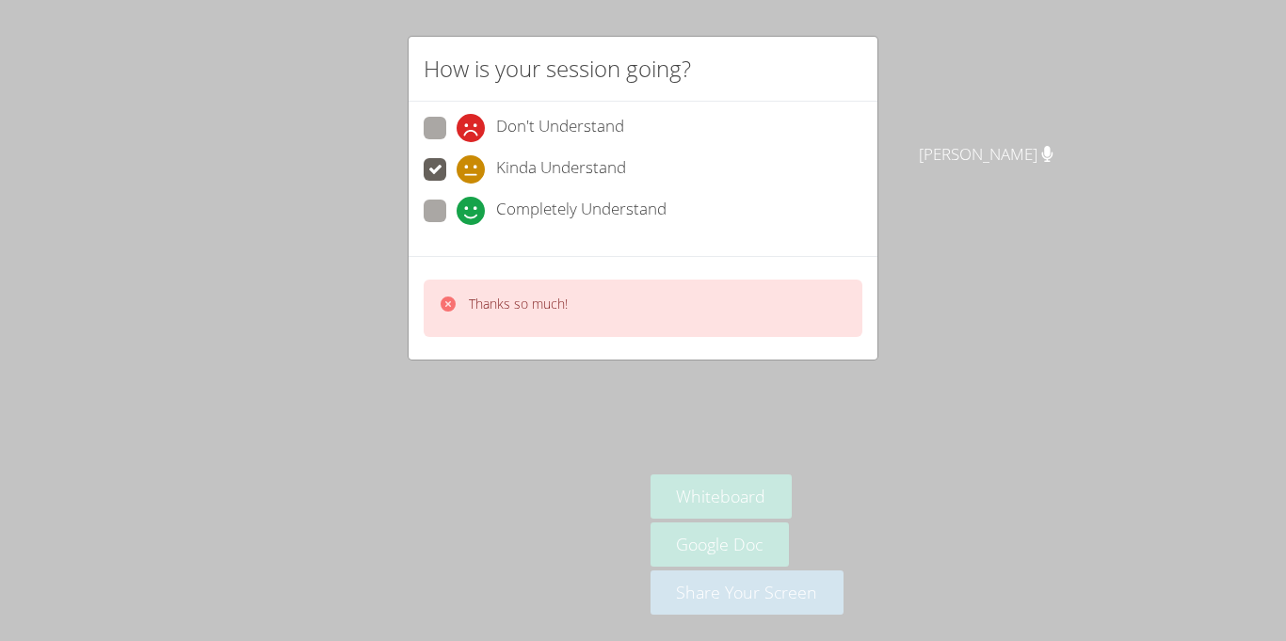
click at [496, 288] on div "Thanks so much!" at bounding box center [643, 308] width 439 height 57
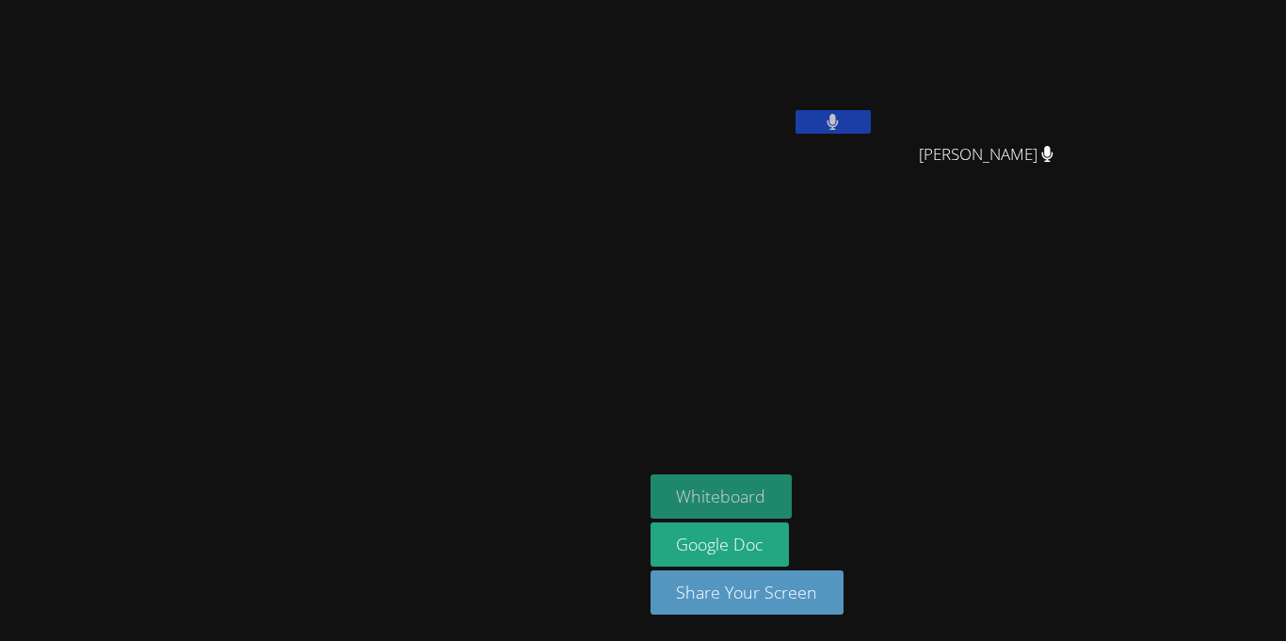
click at [793, 492] on button "Whiteboard" at bounding box center [722, 497] width 142 height 44
click at [266, 218] on video at bounding box center [321, 282] width 283 height 353
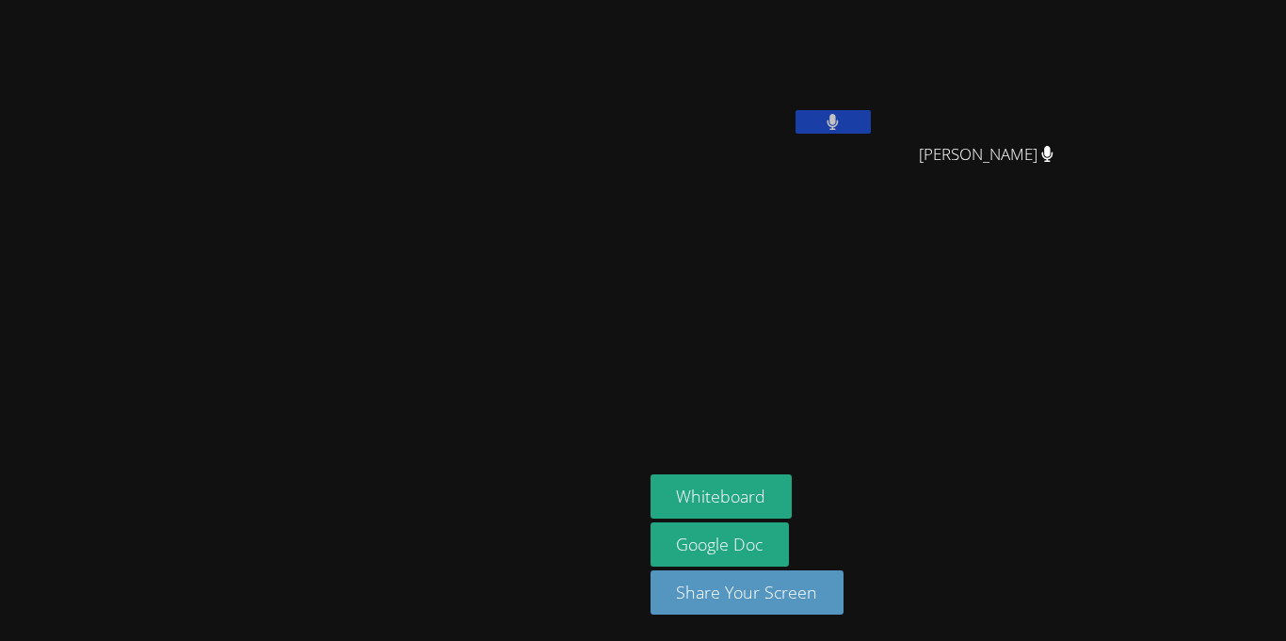
click at [266, 218] on video at bounding box center [321, 282] width 283 height 353
click at [266, 219] on video at bounding box center [321, 282] width 283 height 353
click at [462, 223] on video at bounding box center [321, 282] width 283 height 353
click at [400, 241] on video at bounding box center [321, 282] width 283 height 353
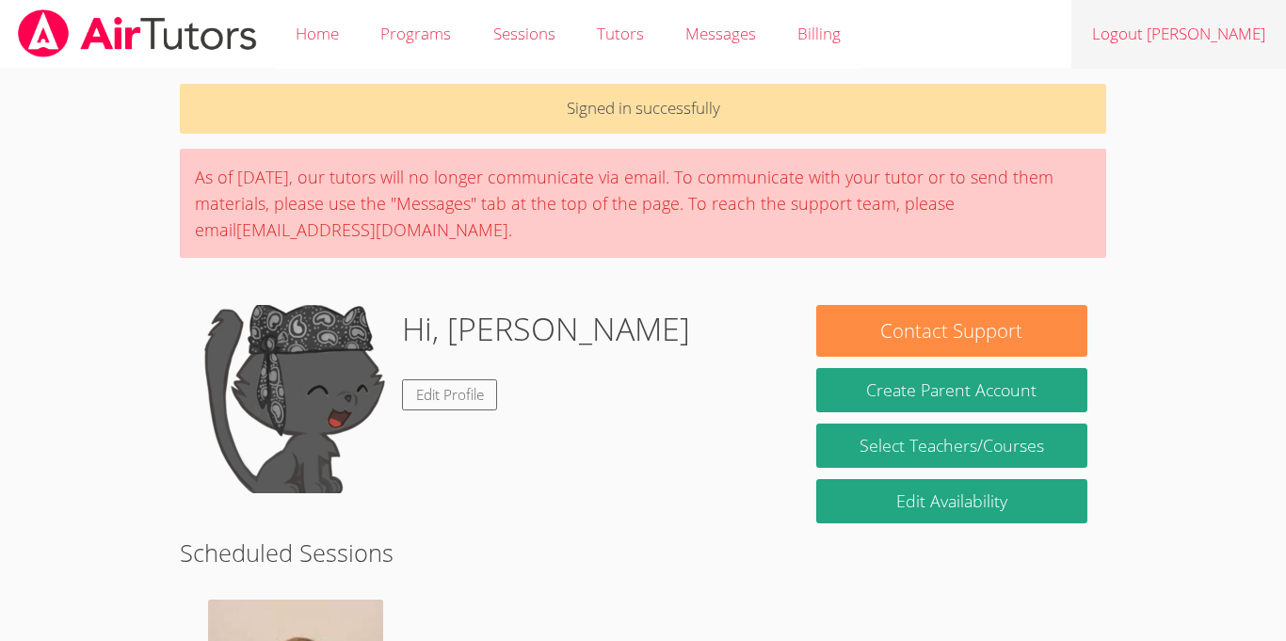
click at [1228, 31] on link "Logout [PERSON_NAME]" at bounding box center [1179, 34] width 215 height 69
click at [1184, 60] on link "Logout Jean Dawensky" at bounding box center [1179, 34] width 215 height 69
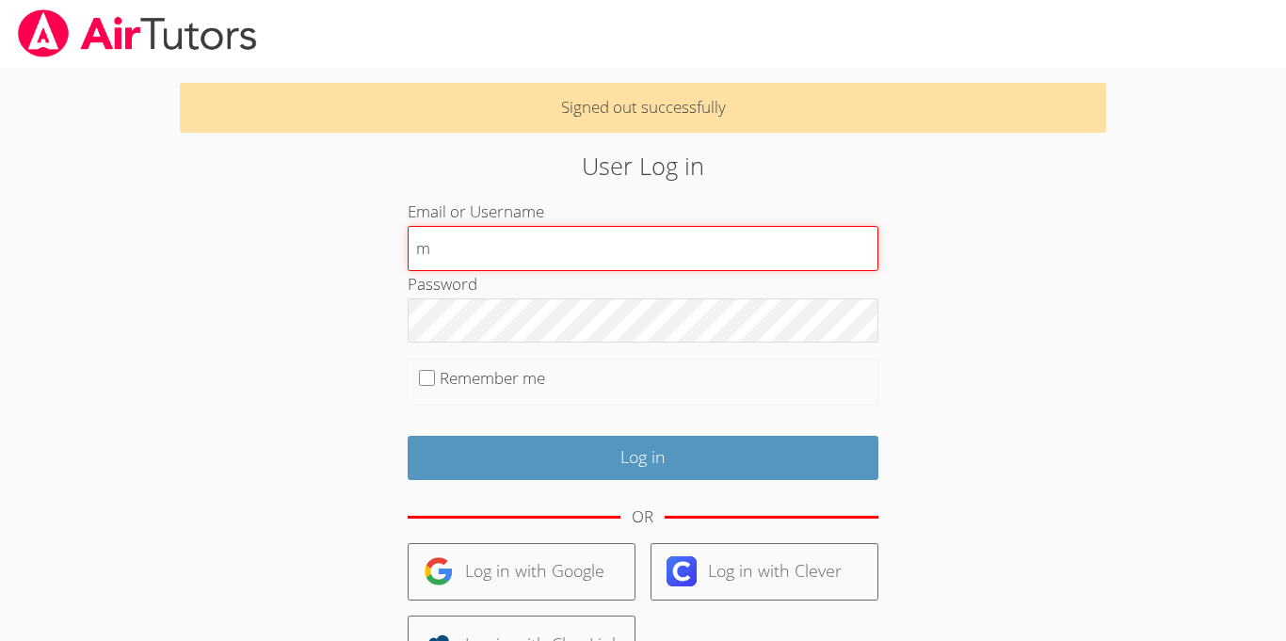
type input "mariewil"
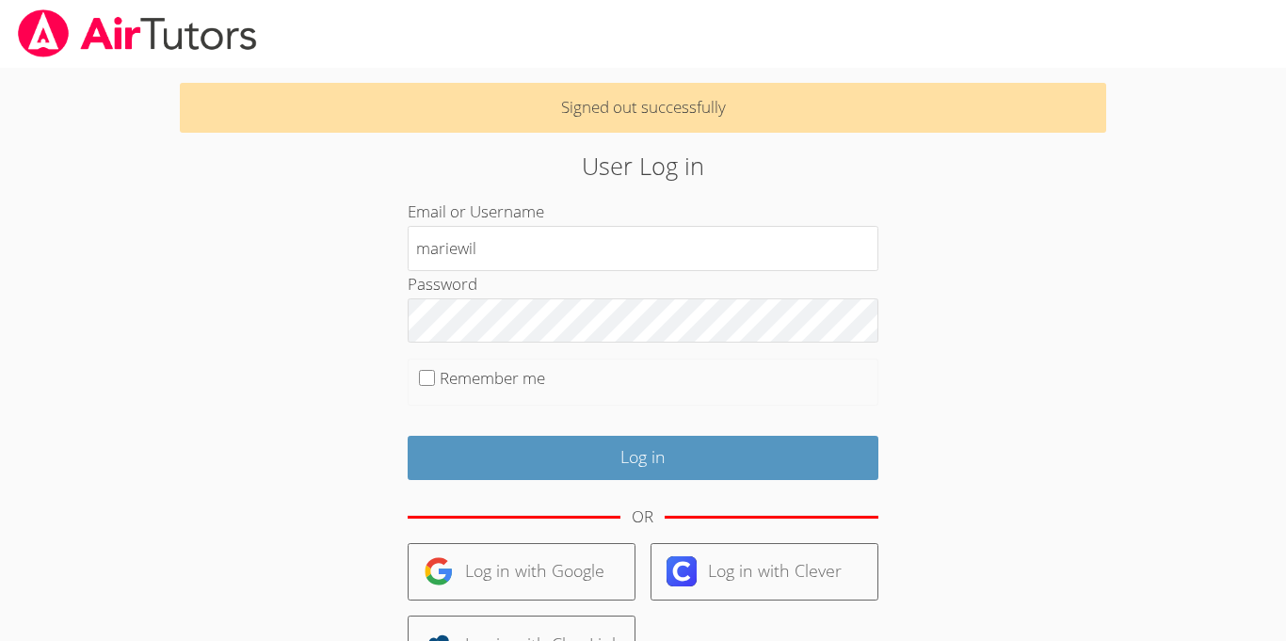
click at [530, 376] on label "Remember me" at bounding box center [492, 378] width 105 height 22
click at [435, 376] on input "Remember me" at bounding box center [427, 378] width 16 height 16
checkbox input "true"
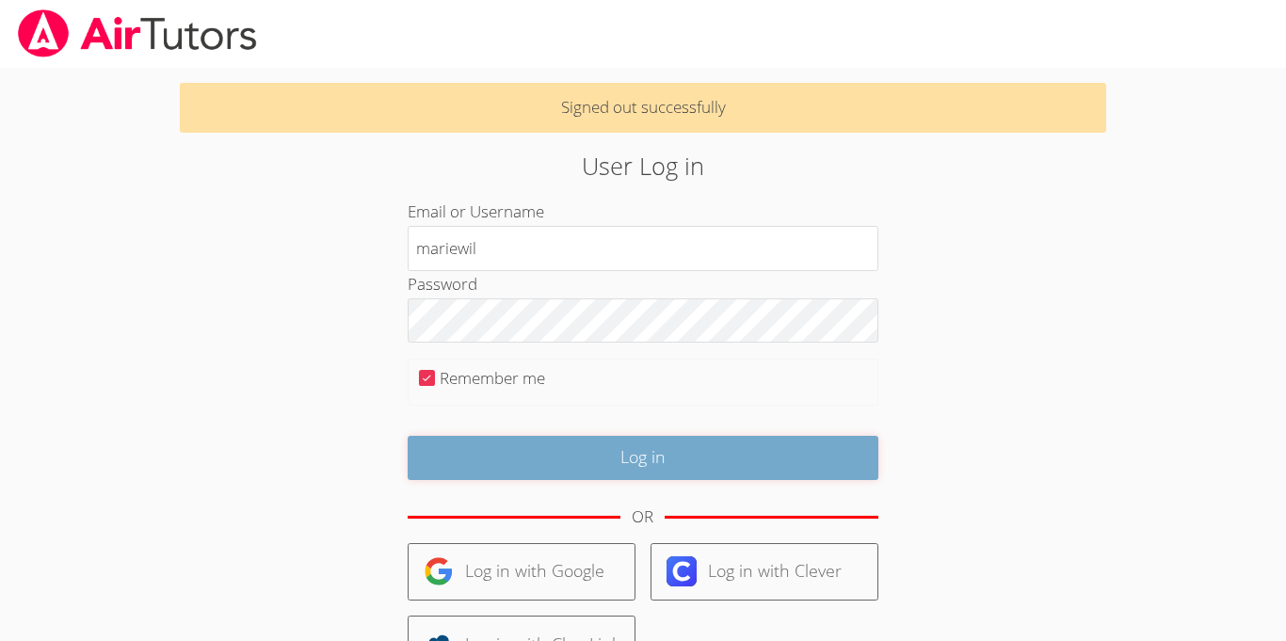
click at [538, 450] on input "Log in" at bounding box center [643, 458] width 471 height 44
